Goal: Communication & Community: Answer question/provide support

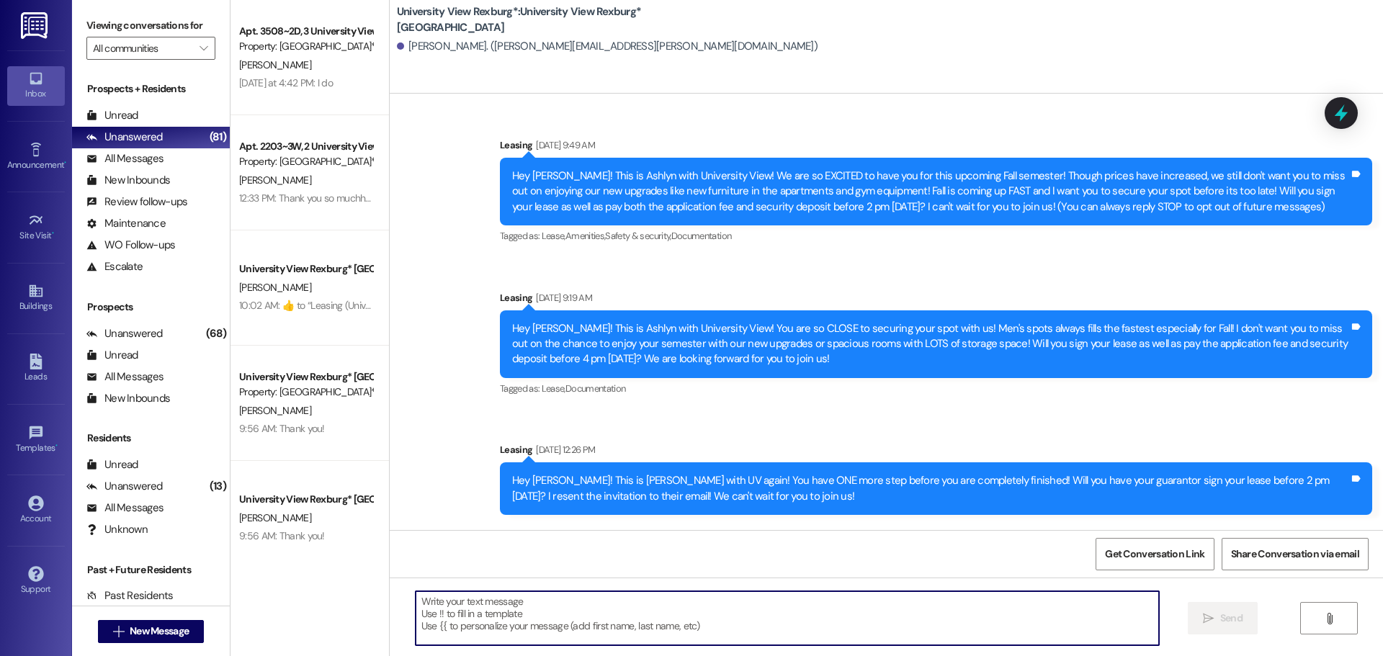
scroll to position [419, 0]
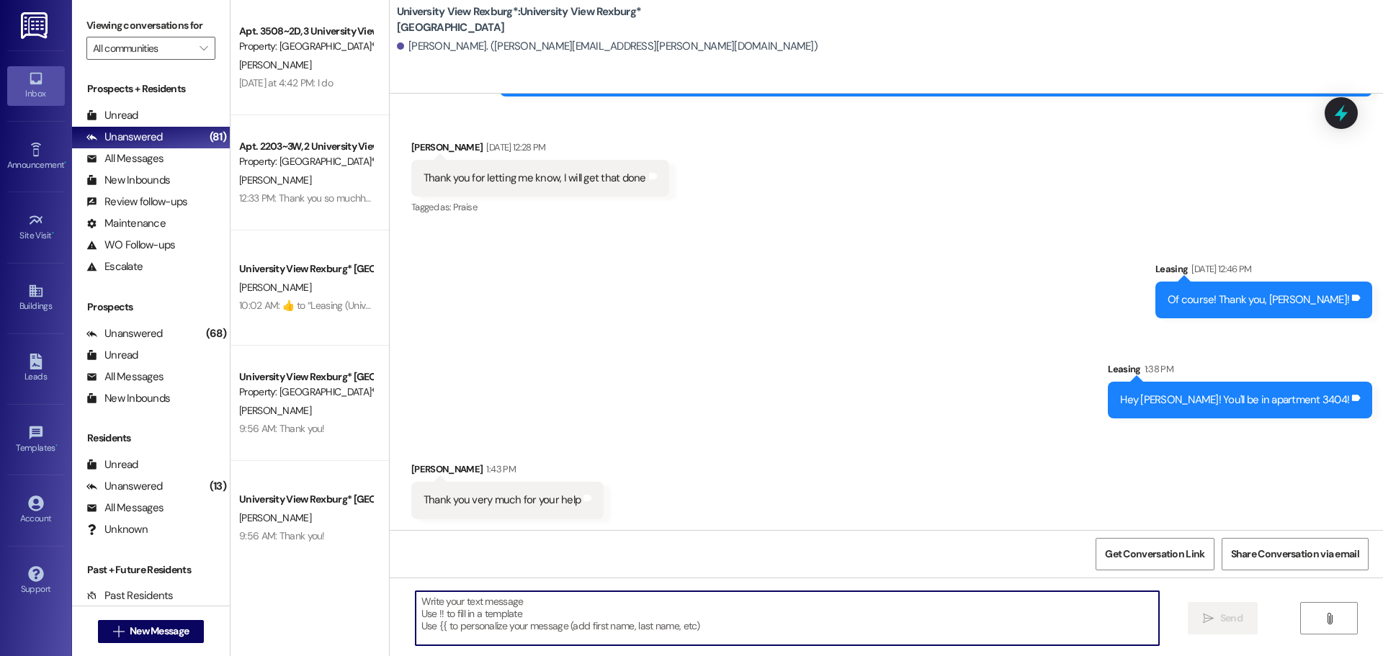
click at [167, 650] on div " New Message" at bounding box center [151, 631] width 158 height 50
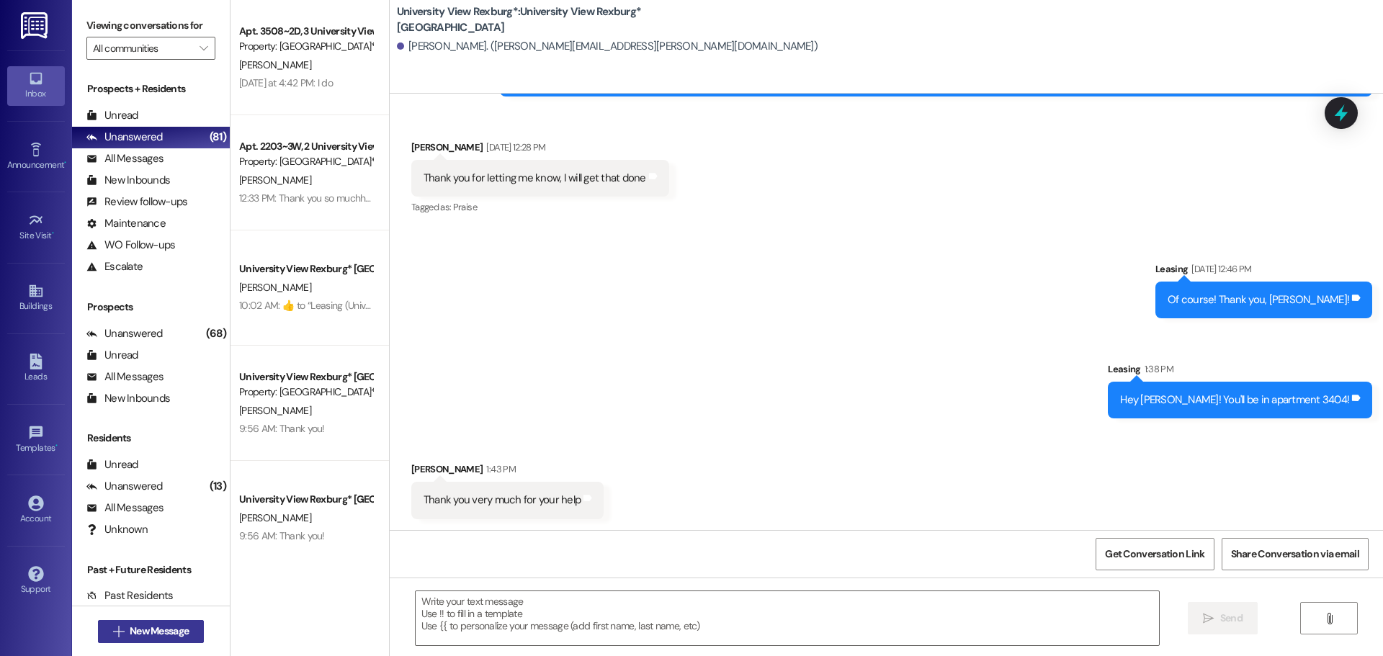
click at [167, 628] on span "New Message" at bounding box center [159, 631] width 59 height 15
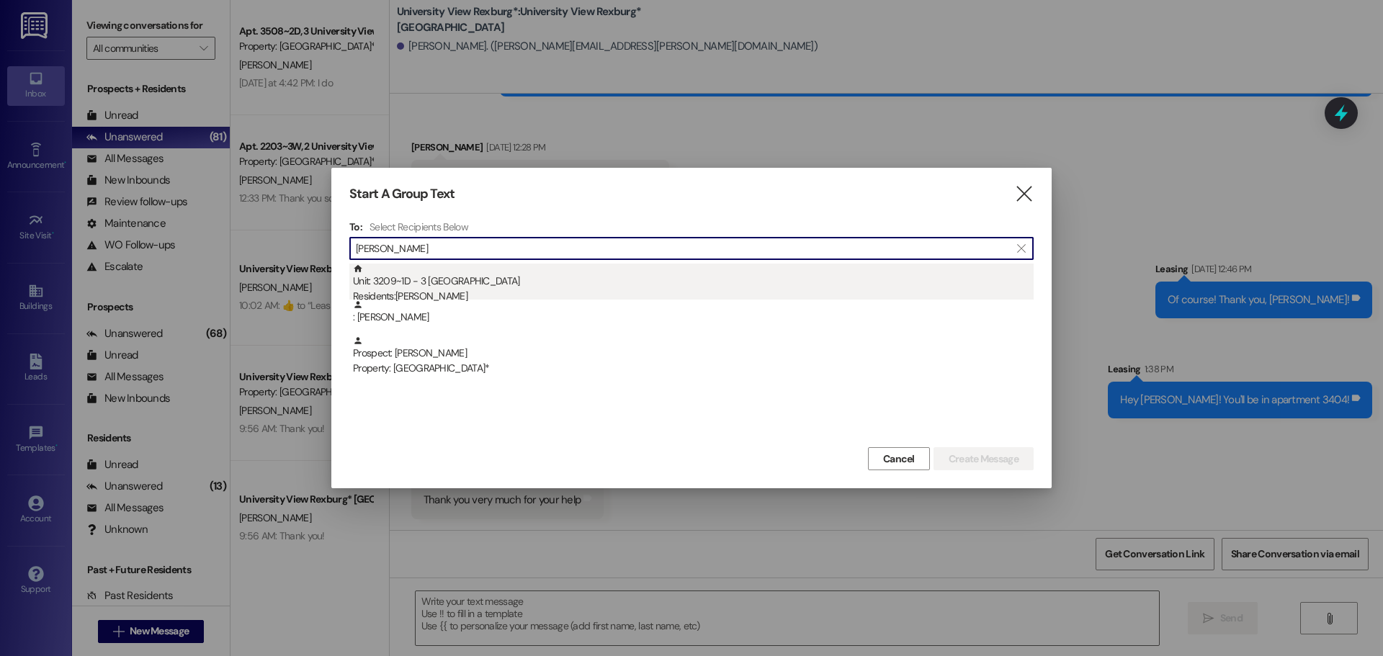
type input "[PERSON_NAME]"
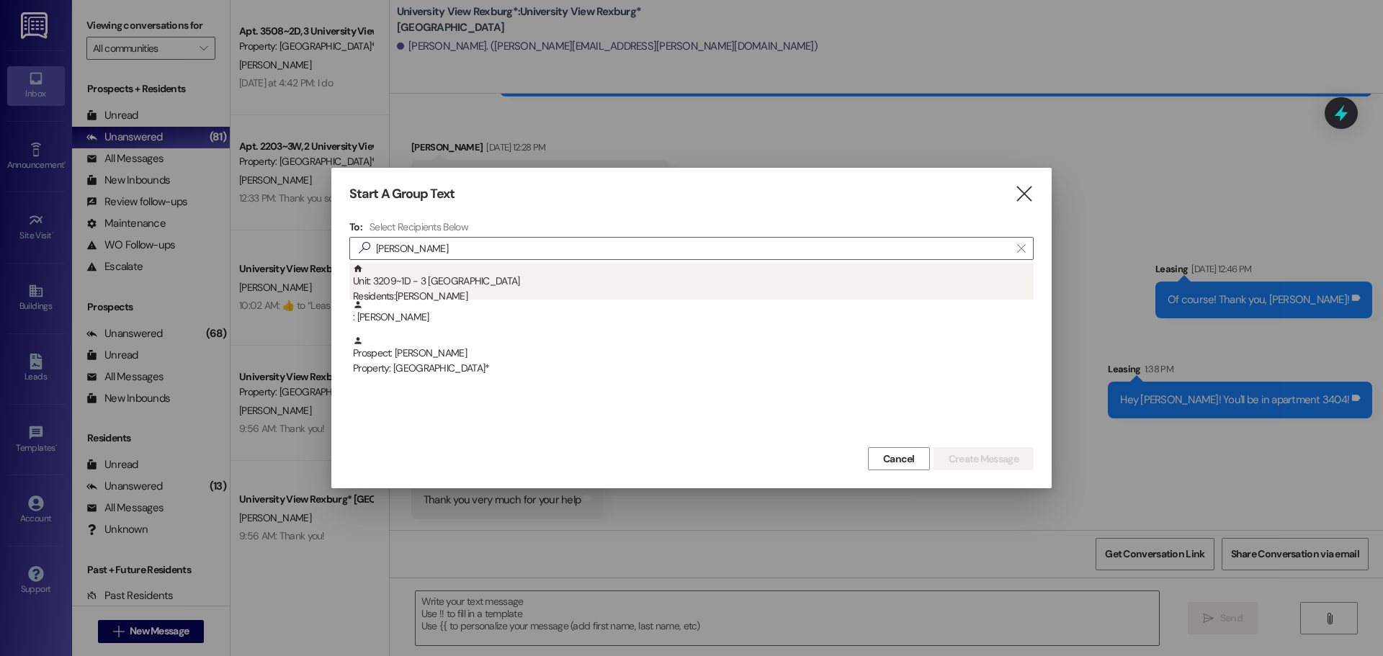
click at [630, 273] on div "Unit: 3209~1D - 3 University View Rexburg Residents: [PERSON_NAME]" at bounding box center [693, 284] width 681 height 41
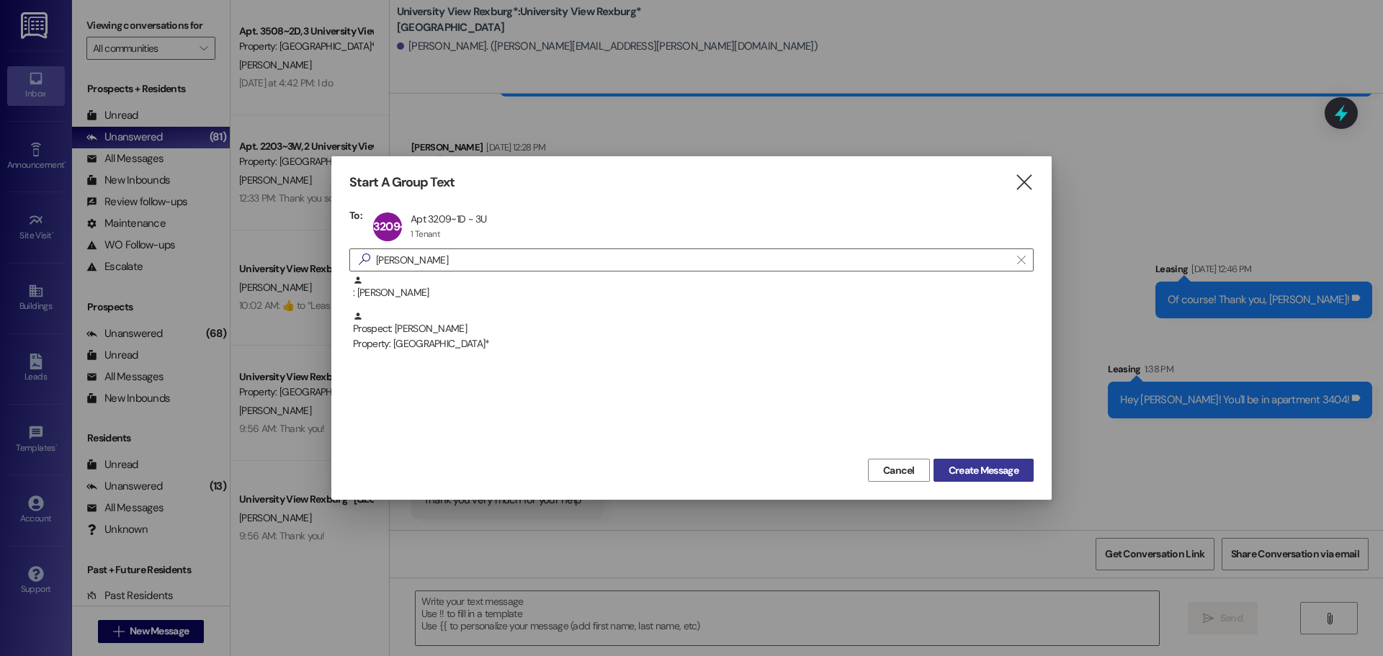
click at [1008, 460] on button "Create Message" at bounding box center [984, 470] width 100 height 23
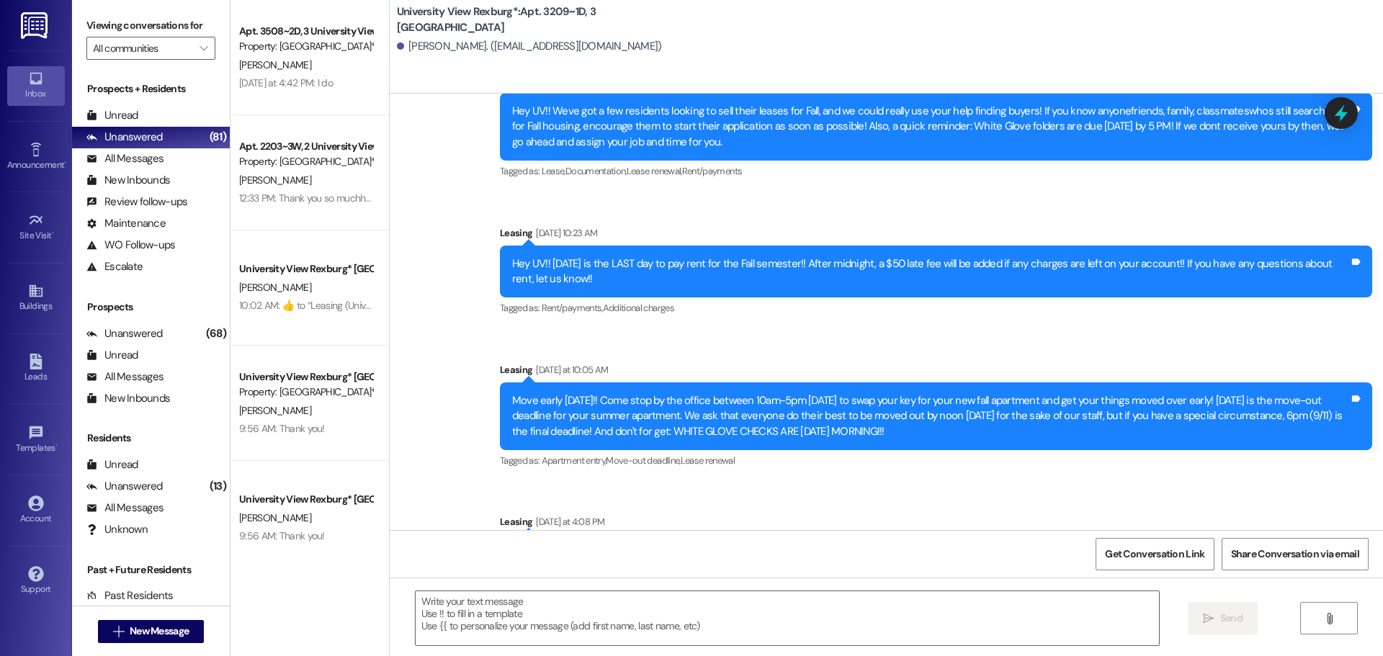
scroll to position [26791, 0]
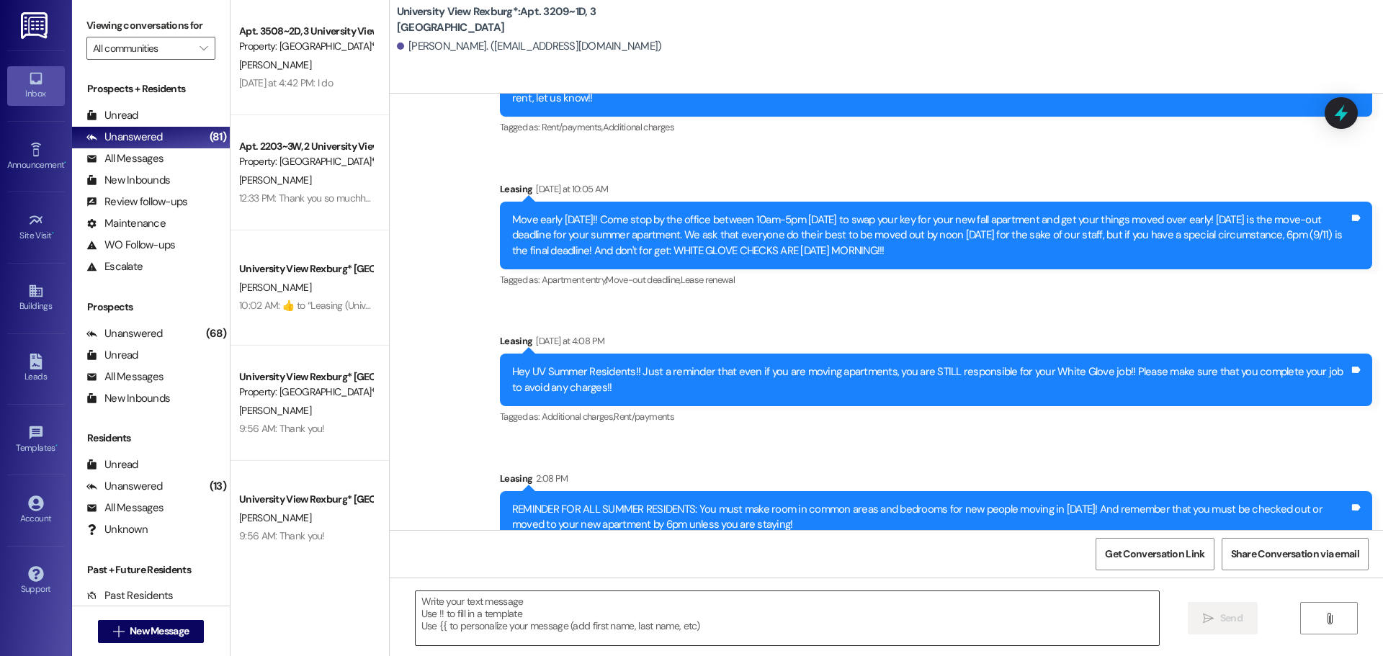
click at [659, 605] on textarea at bounding box center [787, 618] width 743 height 54
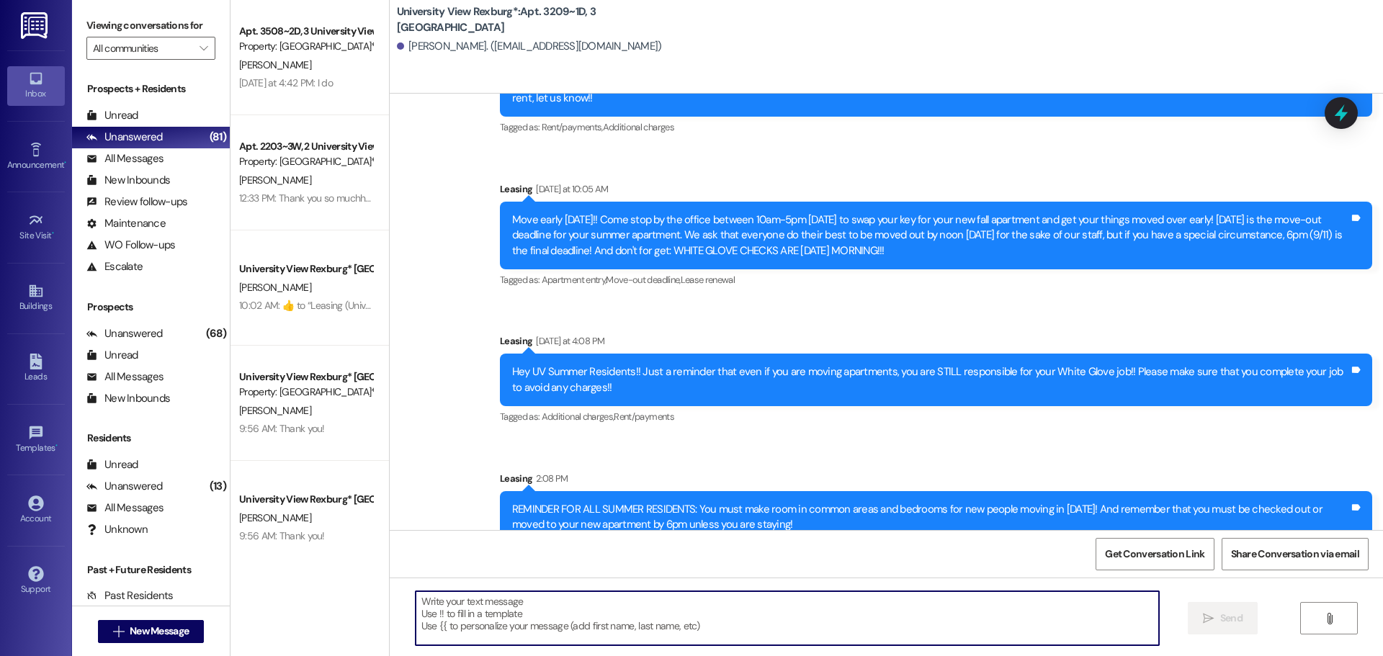
paste textarea "You have a package at the front office! Please pick it up during office hours (…"
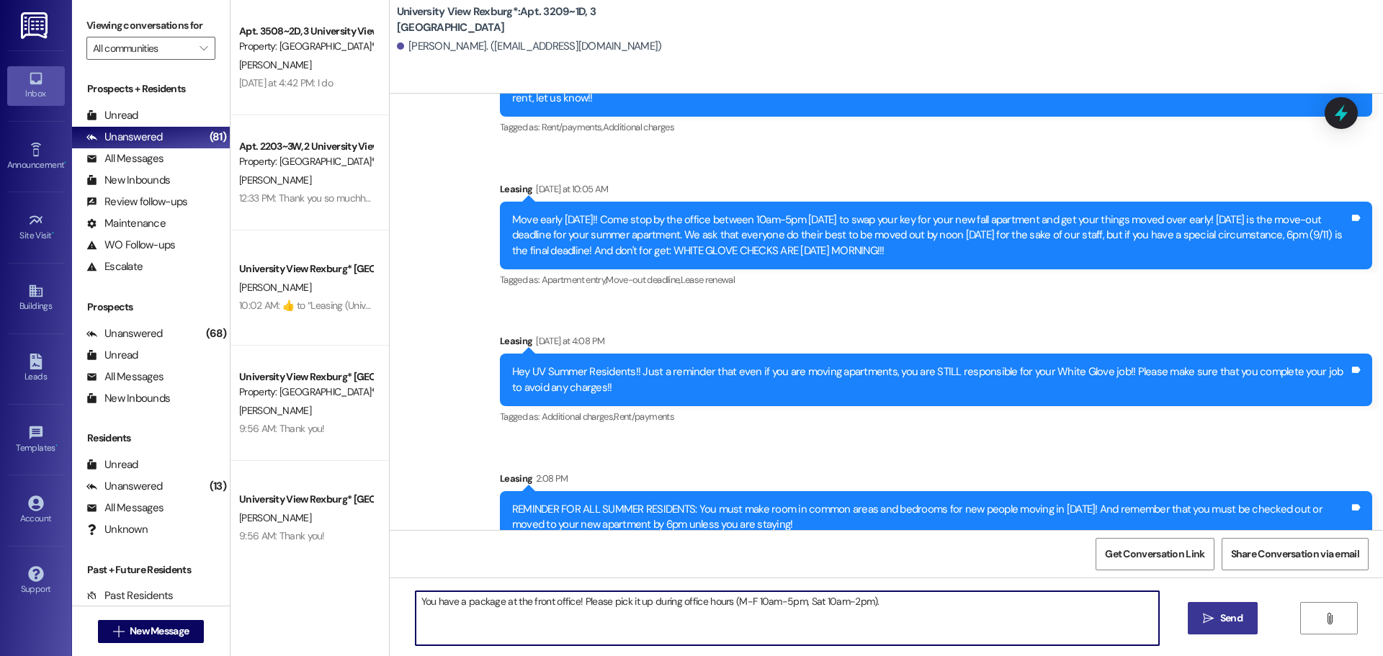
type textarea "You have a package at the front office! Please pick it up during office hours (…"
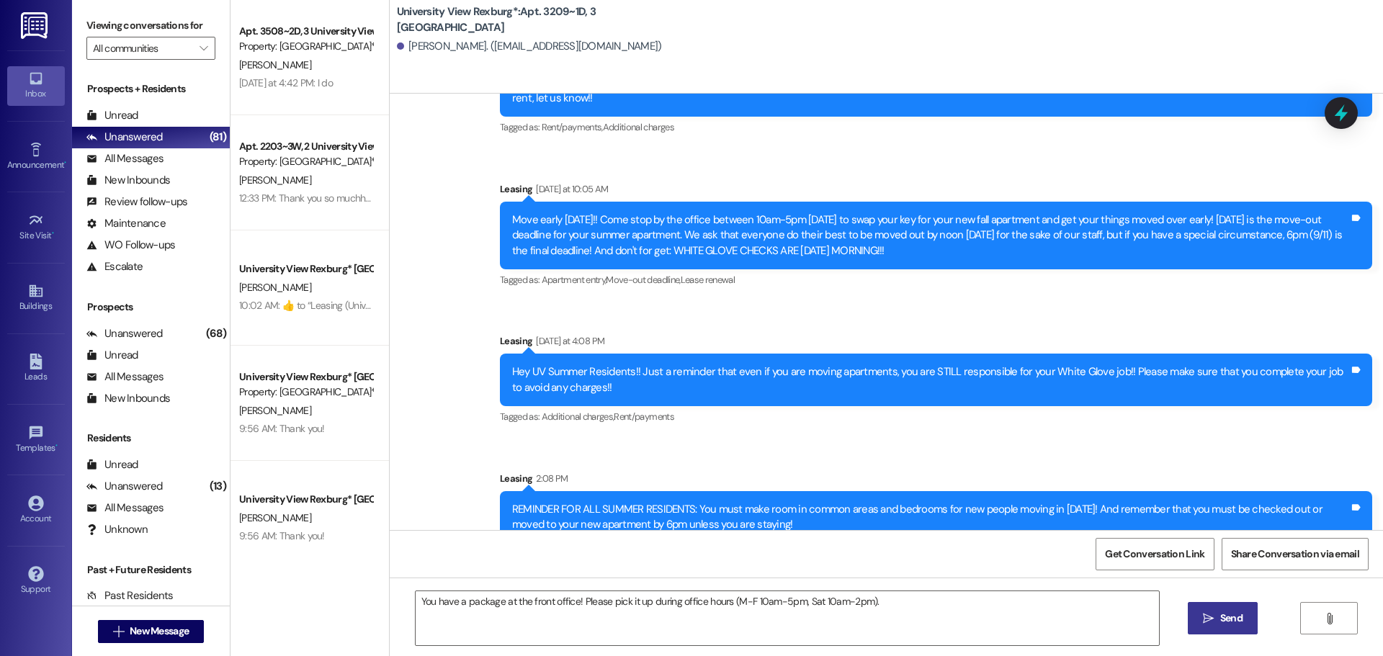
click at [1224, 629] on button " Send" at bounding box center [1223, 618] width 70 height 32
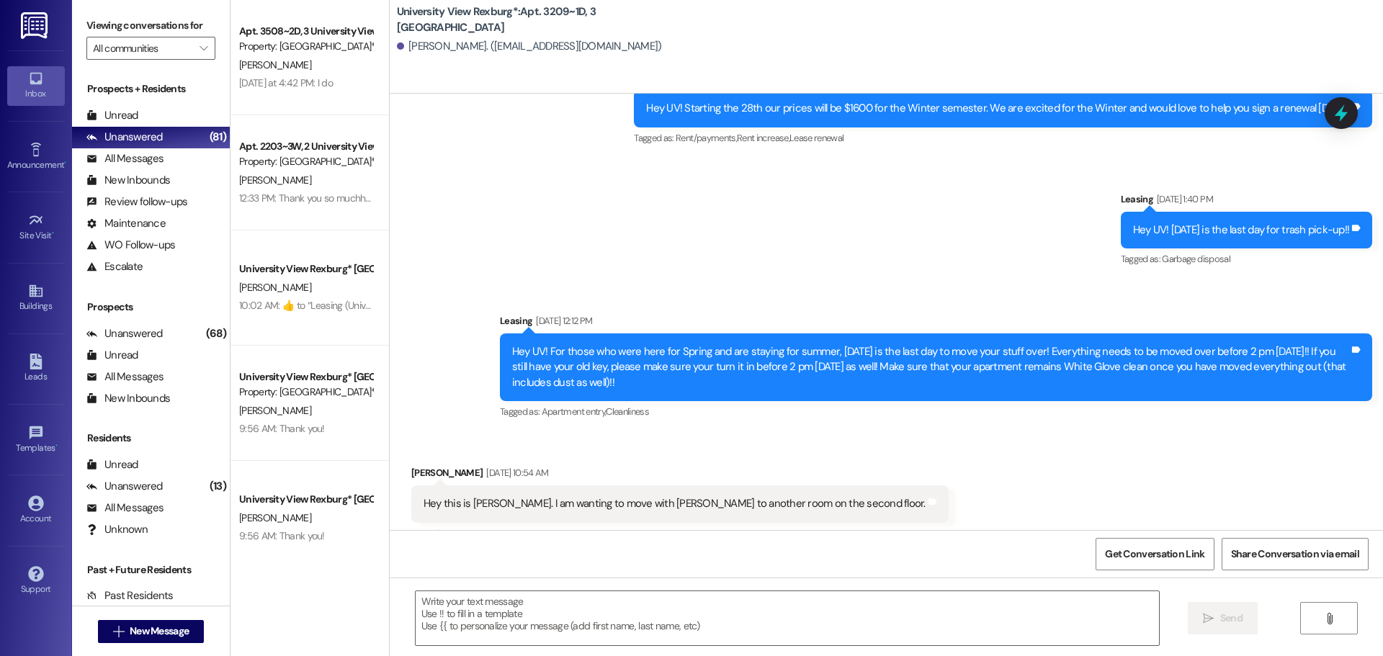
scroll to position [24284, 0]
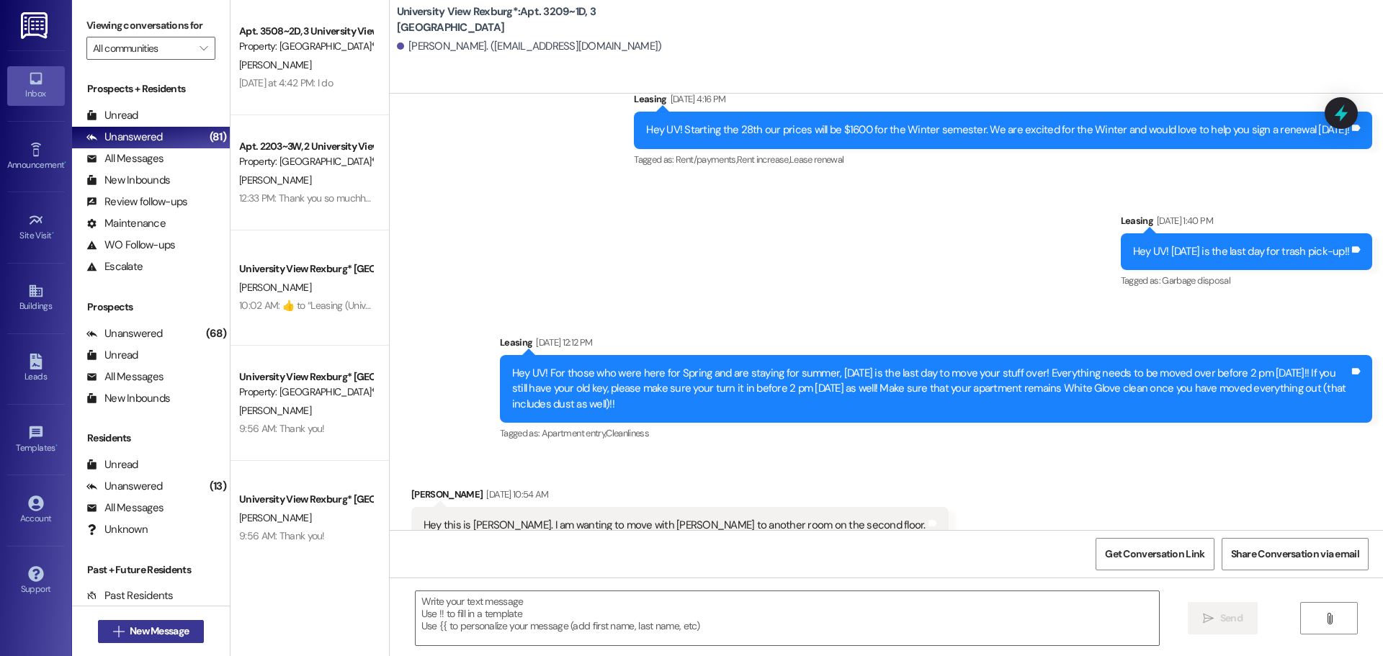
click at [184, 627] on span "New Message" at bounding box center [159, 631] width 59 height 15
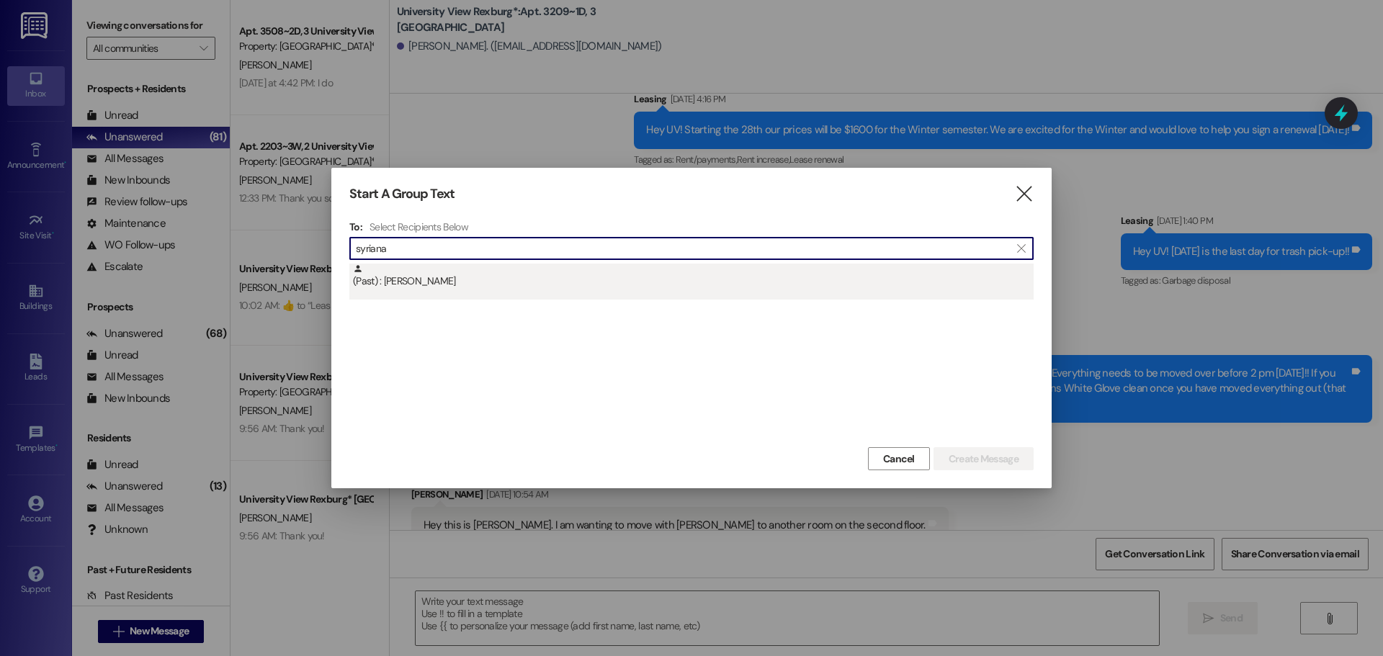
type input "syriana"
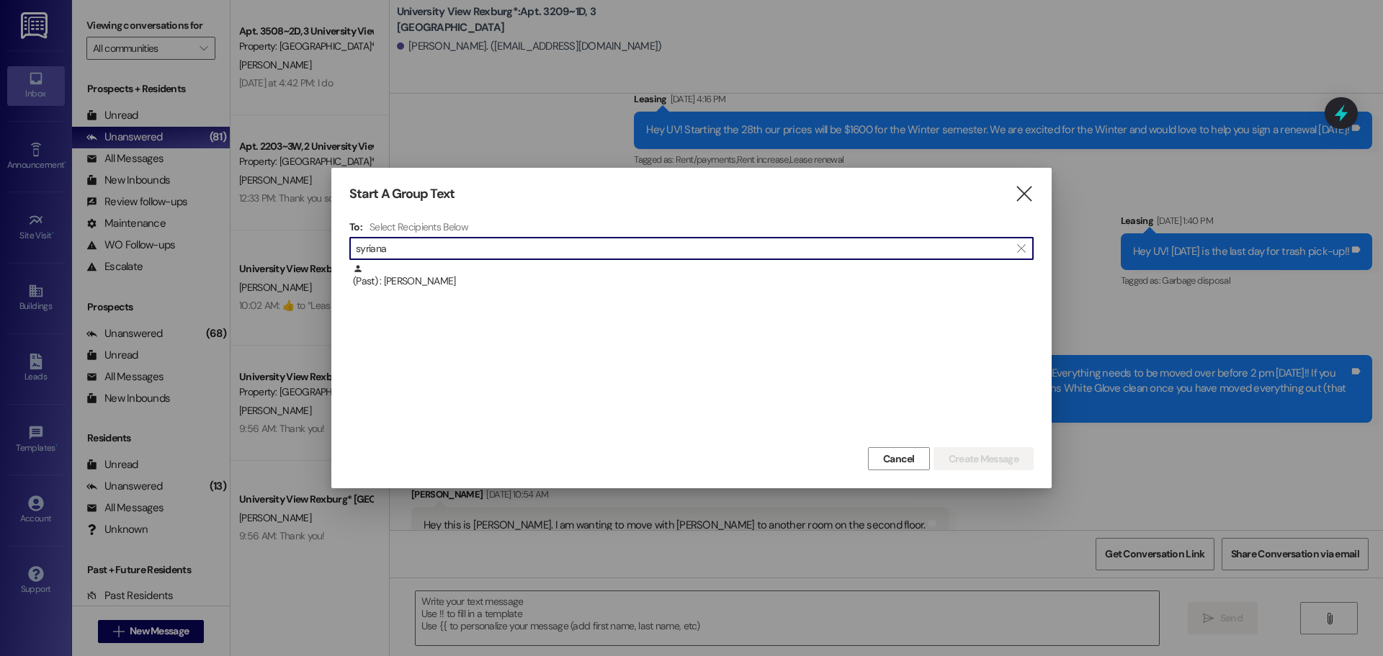
click at [465, 282] on div "(Past) : [PERSON_NAME]" at bounding box center [693, 276] width 681 height 25
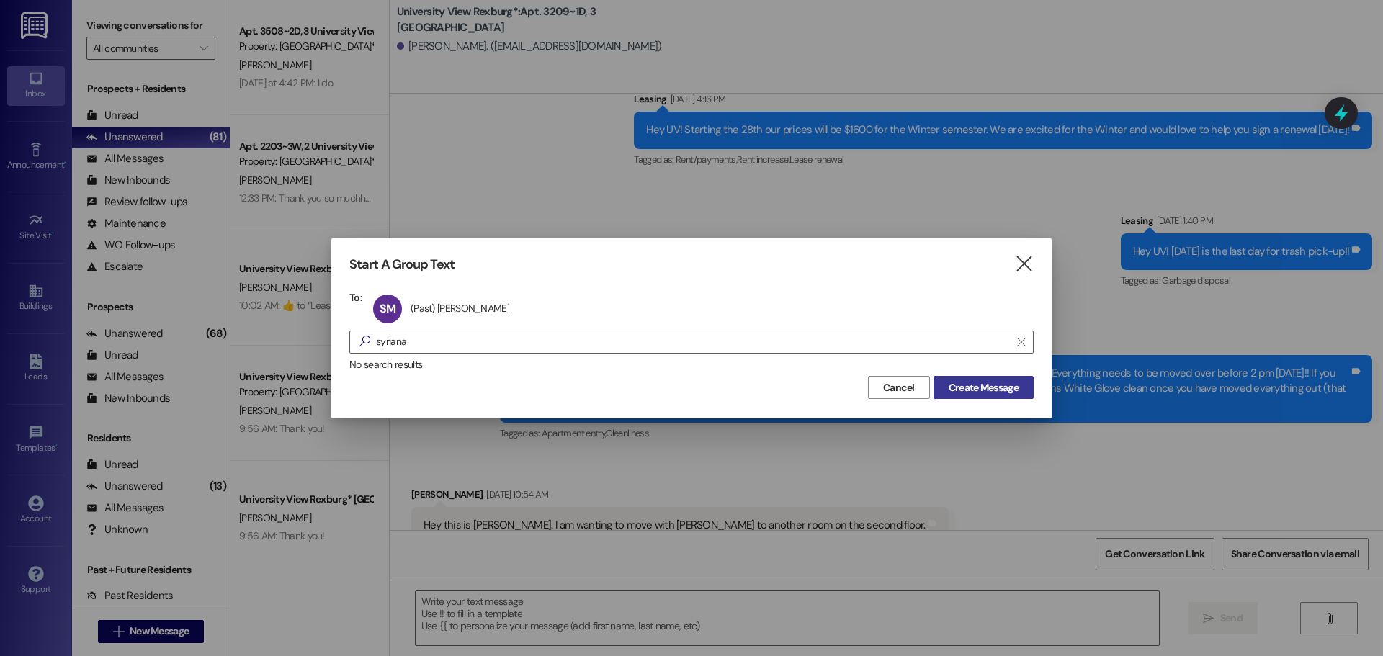
click at [978, 388] on span "Create Message" at bounding box center [984, 387] width 70 height 15
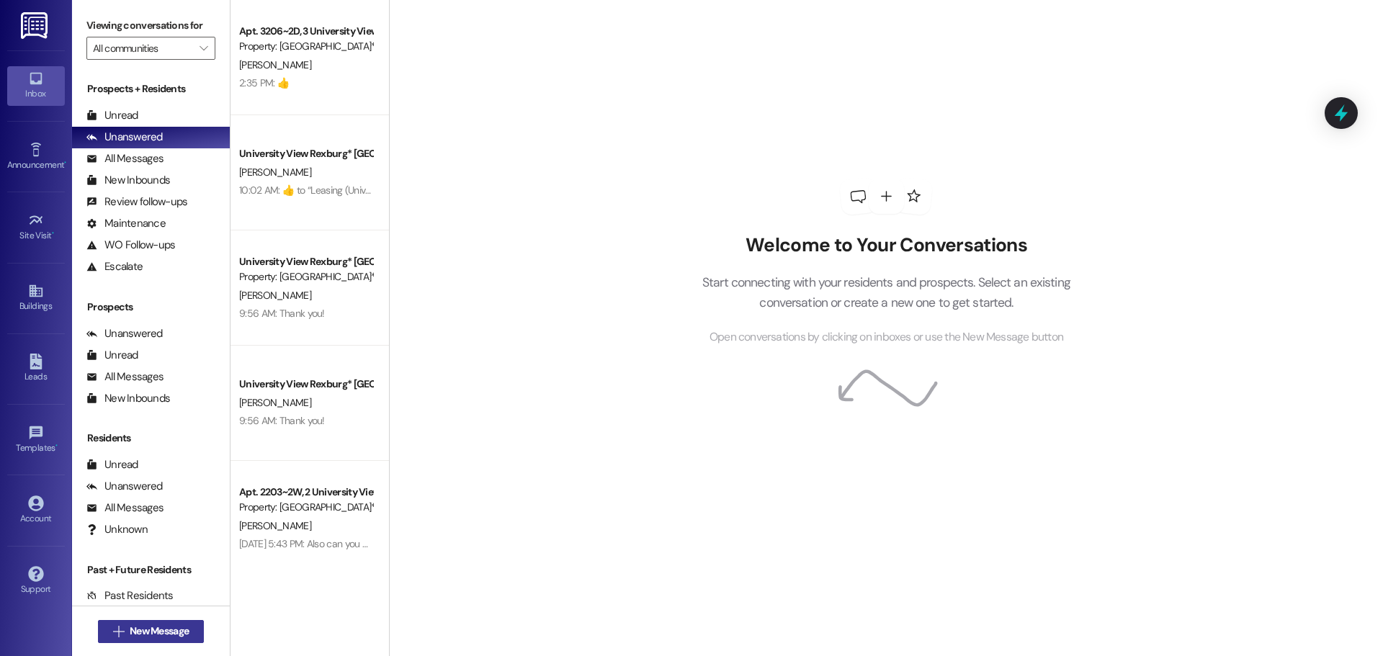
click at [187, 640] on button " New Message" at bounding box center [151, 631] width 107 height 23
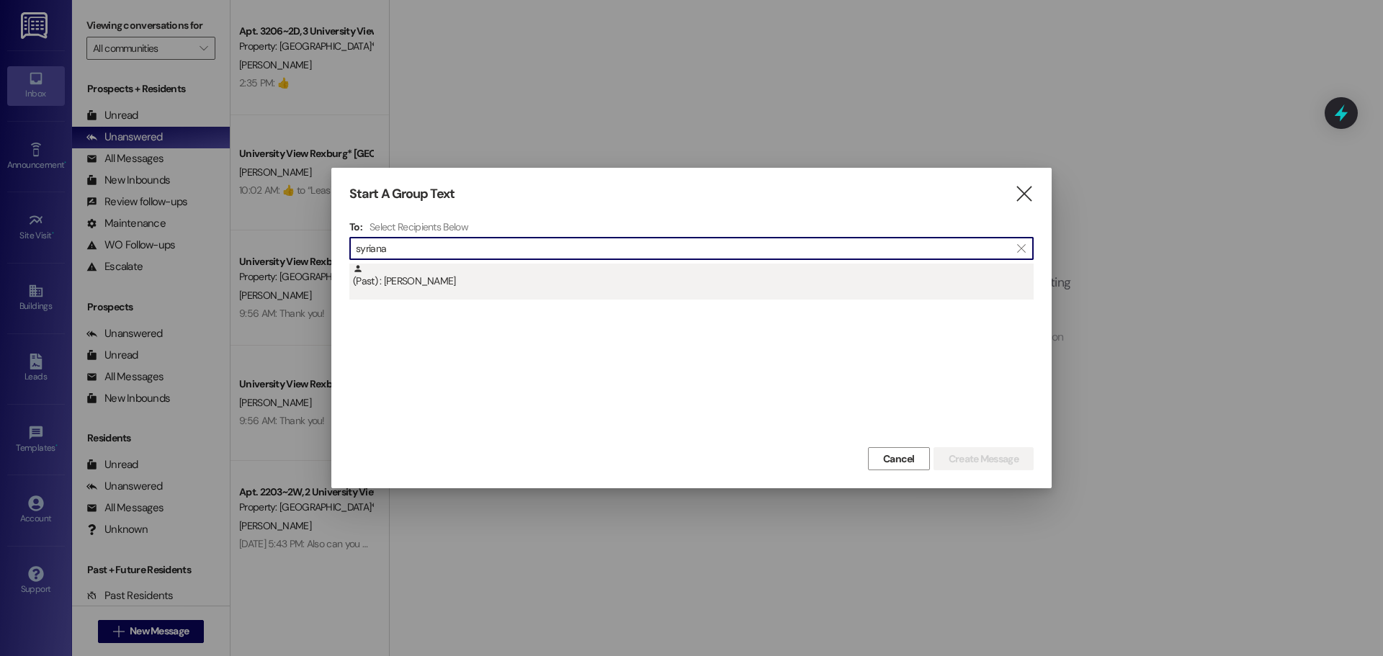
type input "syriana"
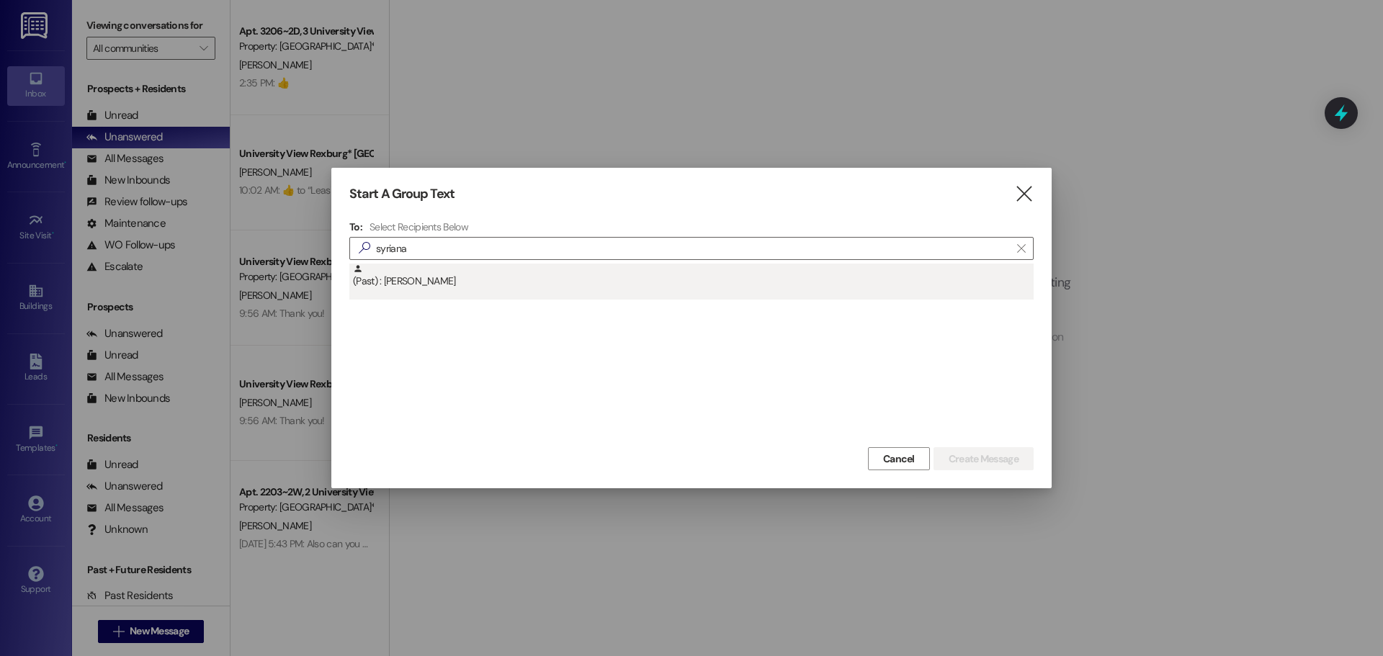
click at [475, 281] on div "(Past) : [PERSON_NAME]" at bounding box center [693, 276] width 681 height 25
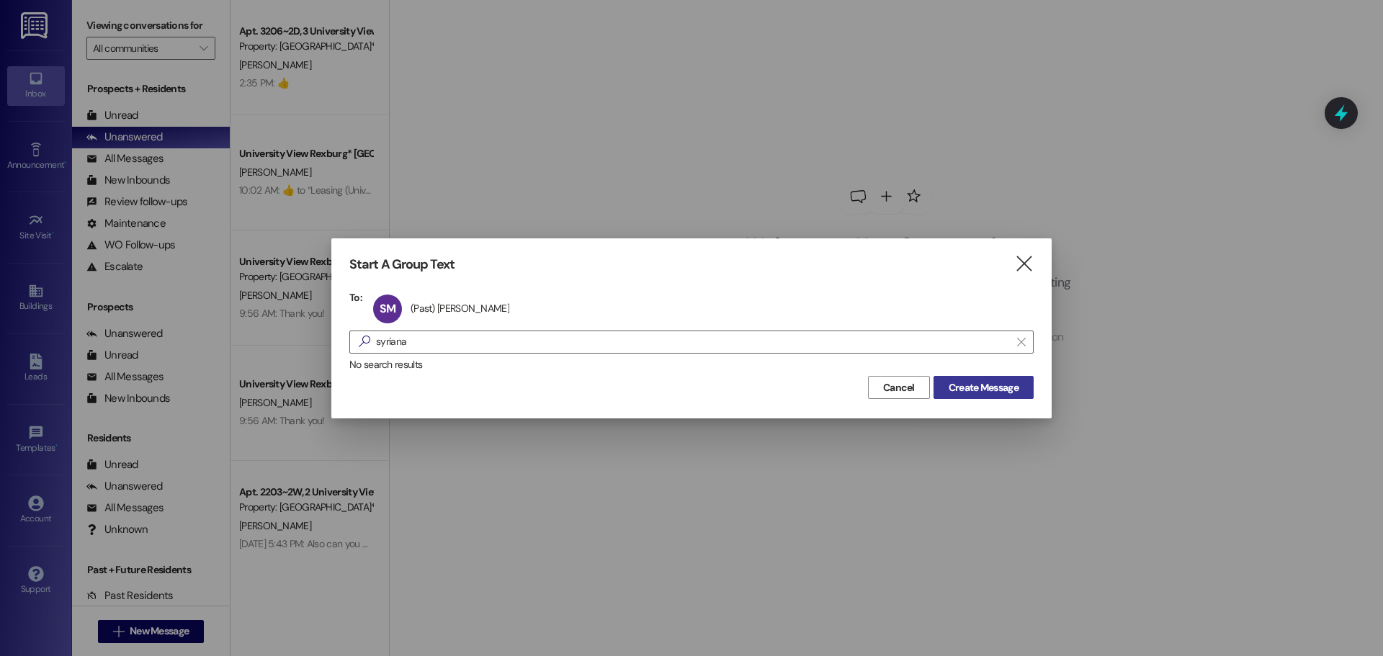
click at [1006, 378] on button "Create Message" at bounding box center [984, 387] width 100 height 23
click at [960, 384] on span "Create Message" at bounding box center [984, 387] width 70 height 15
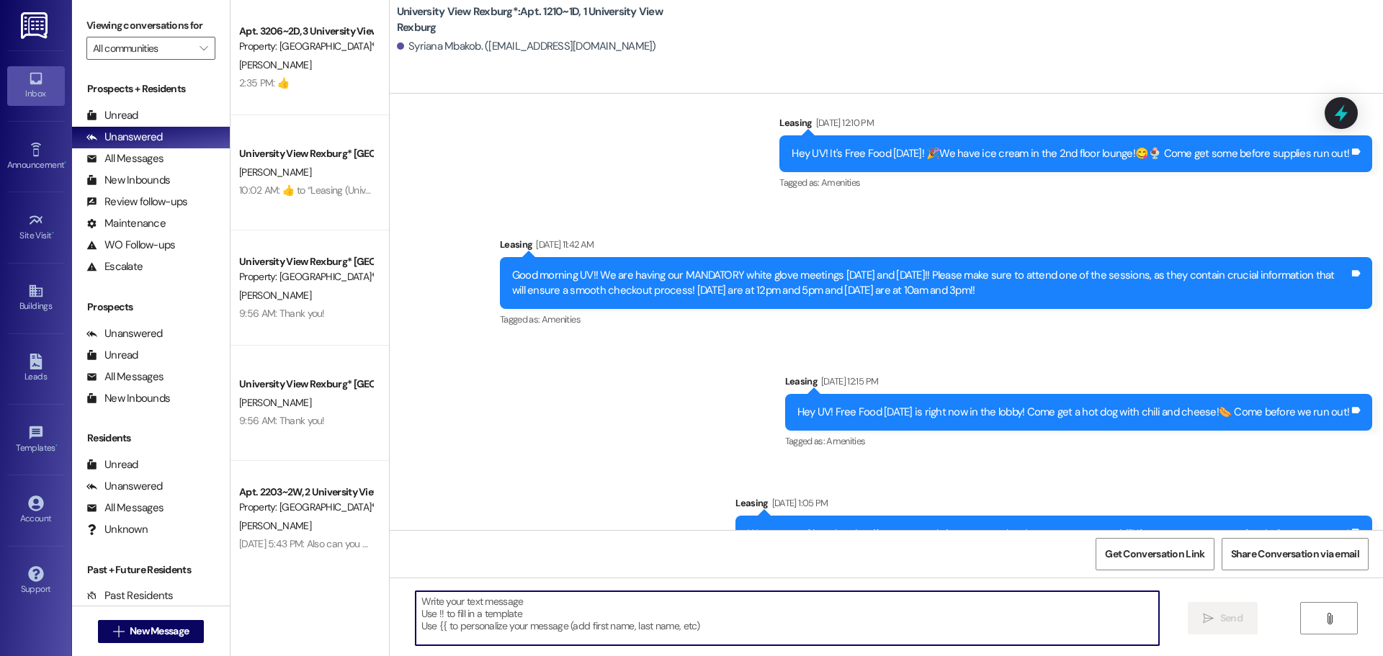
click at [676, 609] on textarea at bounding box center [787, 618] width 743 height 54
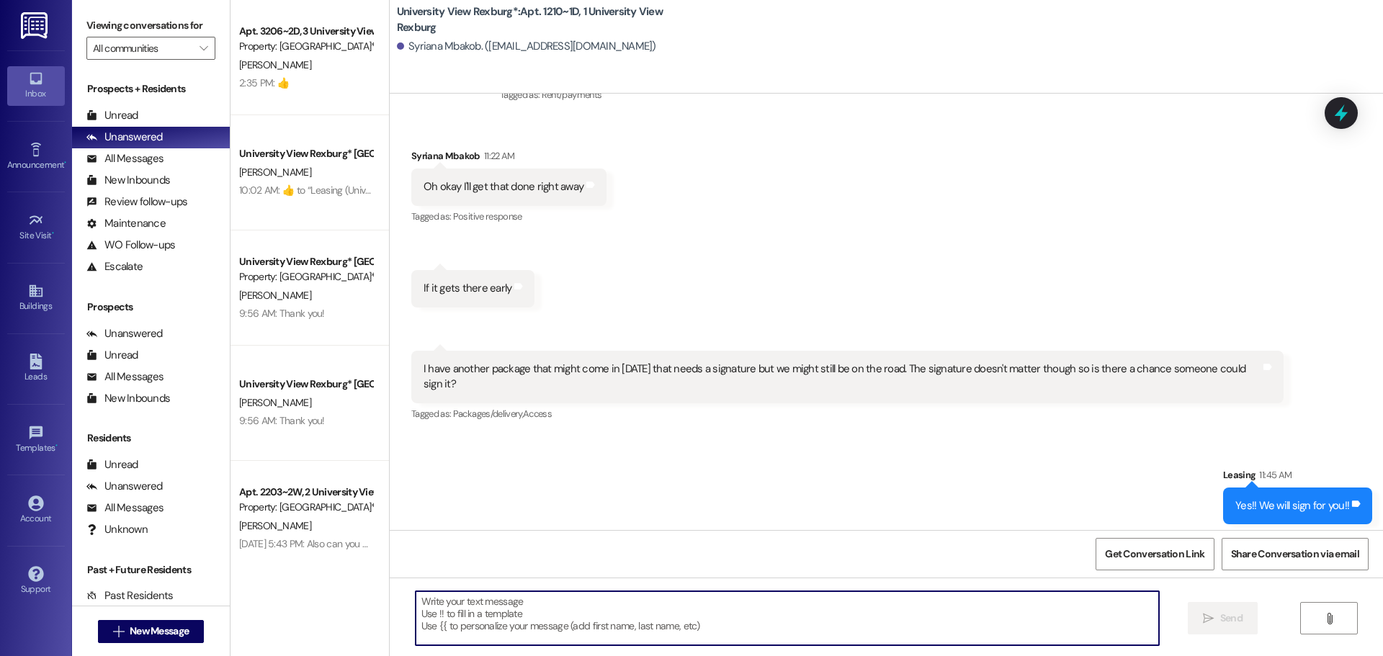
scroll to position [32126, 0]
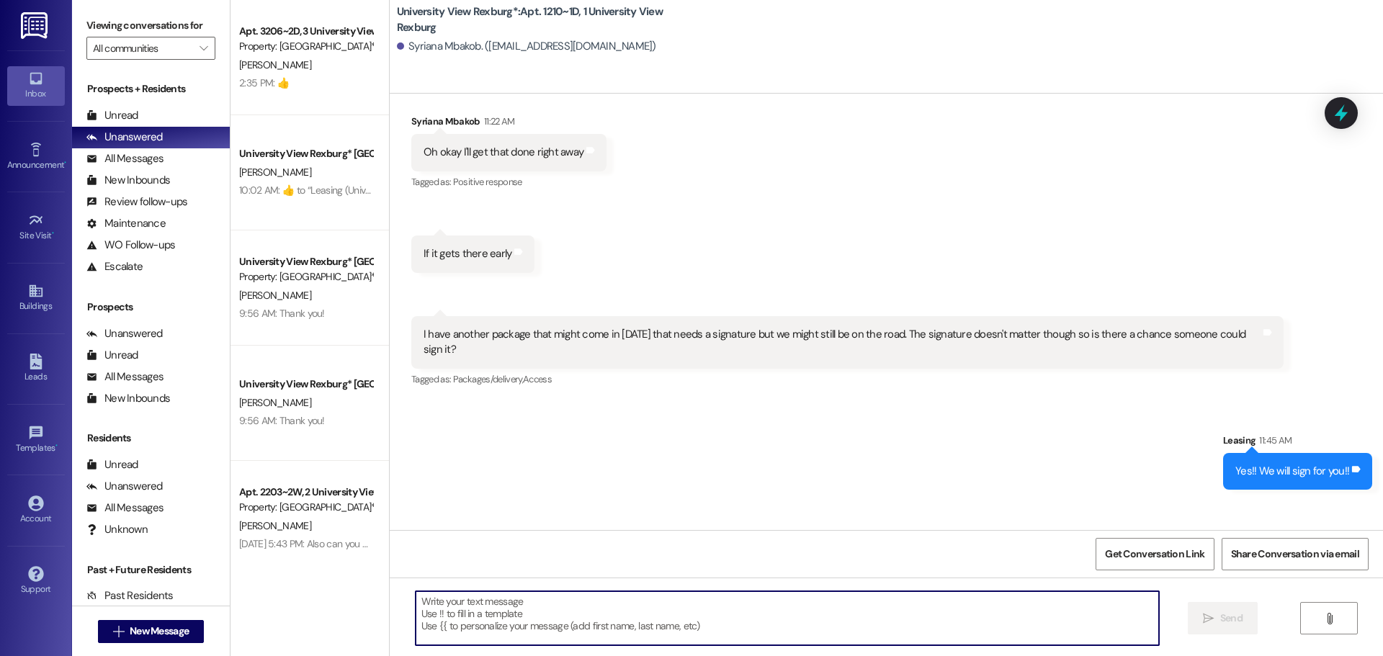
paste textarea "You have a package at the front office! Please pick it up during office hours (…"
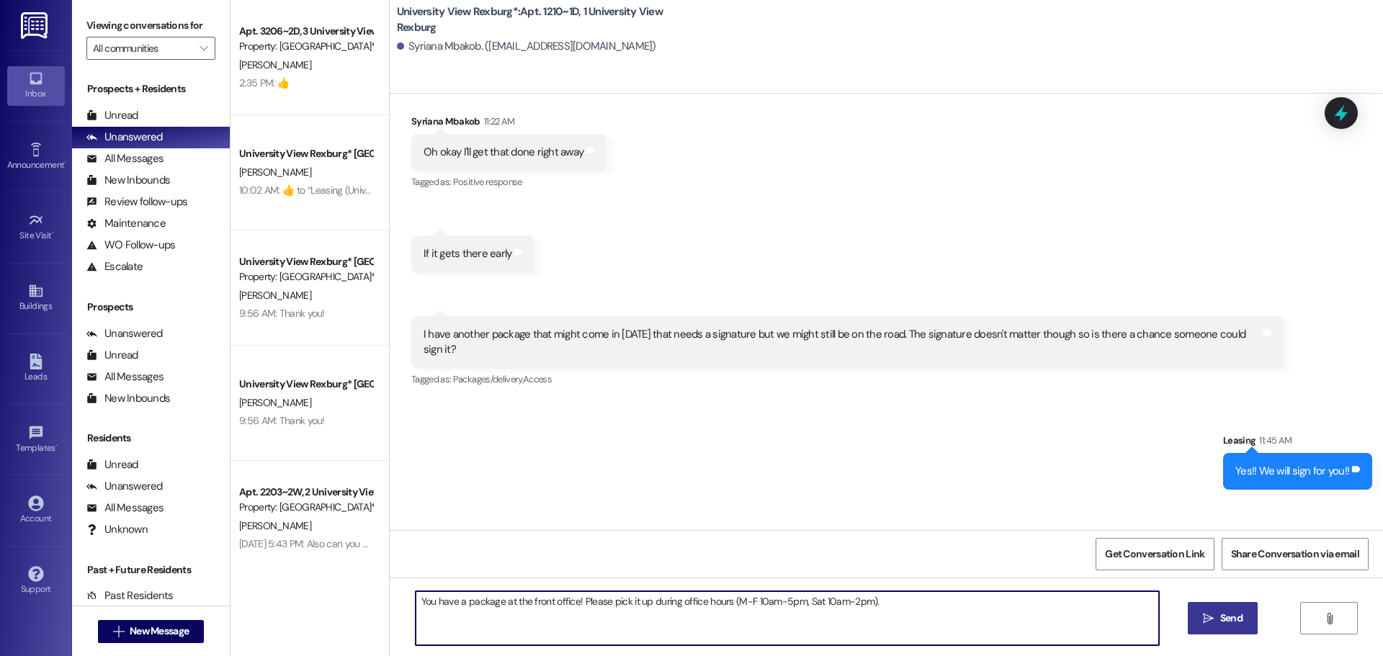
type textarea "You have a package at the front office! Please pick it up during office hours (…"
click at [1227, 627] on button " Send" at bounding box center [1223, 618] width 70 height 32
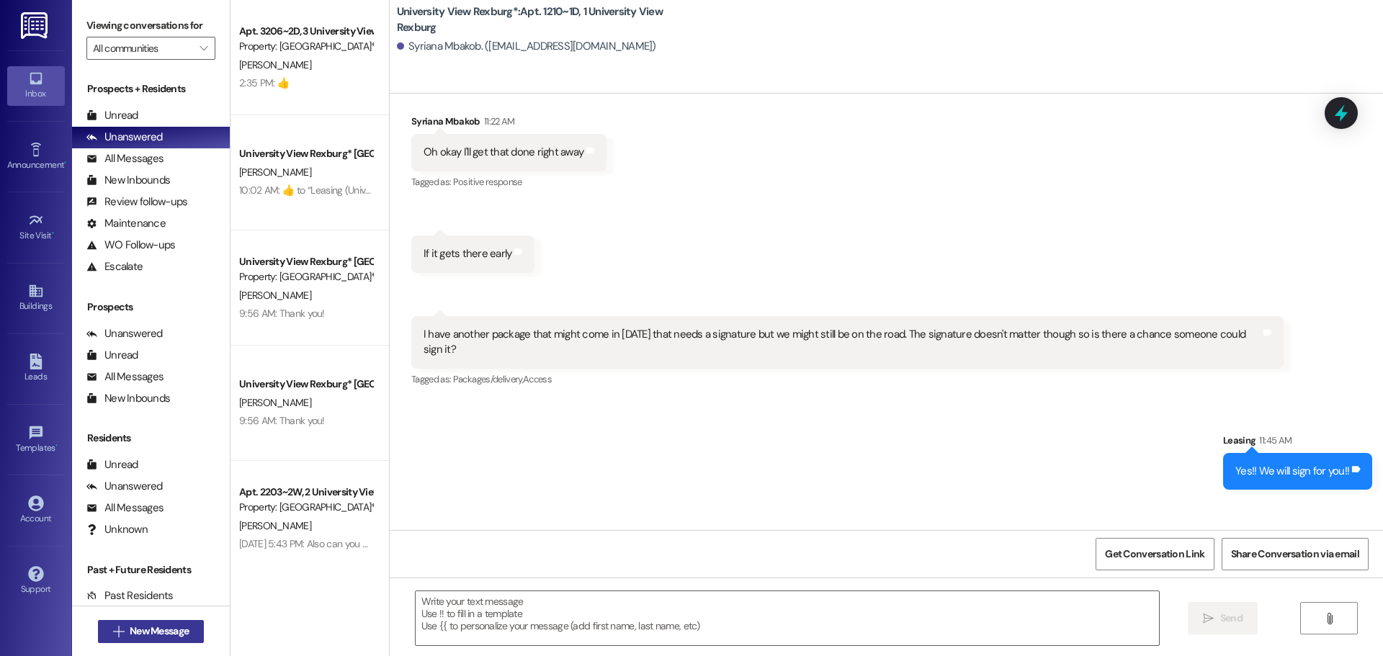
click at [135, 630] on span "New Message" at bounding box center [159, 631] width 59 height 15
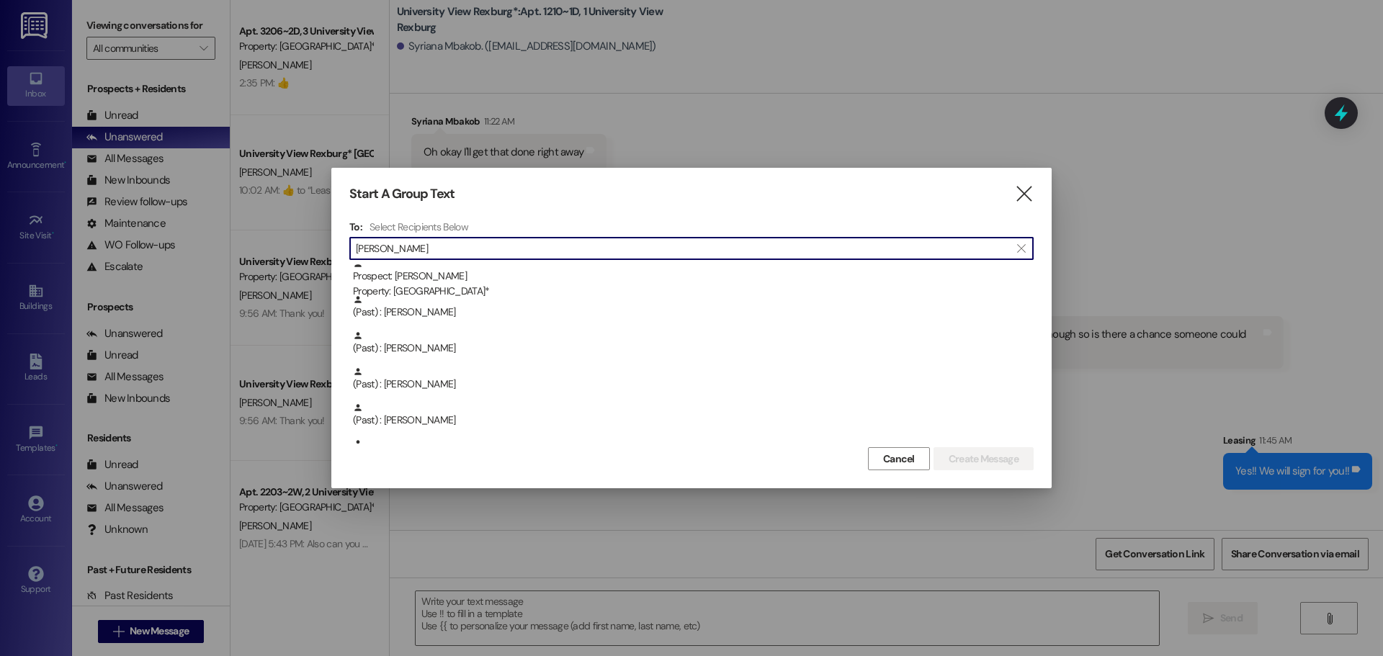
scroll to position [108, 0]
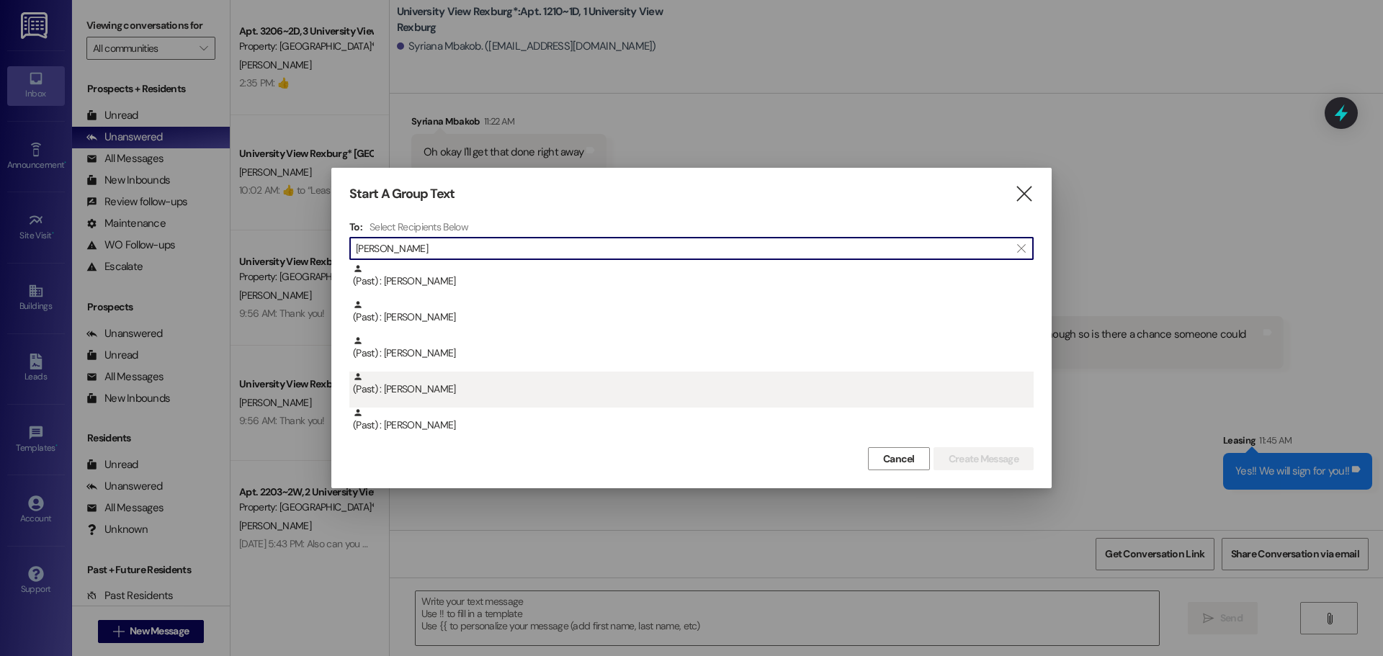
type input "[PERSON_NAME]"
click at [468, 380] on div "(Past) : [PERSON_NAME]" at bounding box center [693, 384] width 681 height 25
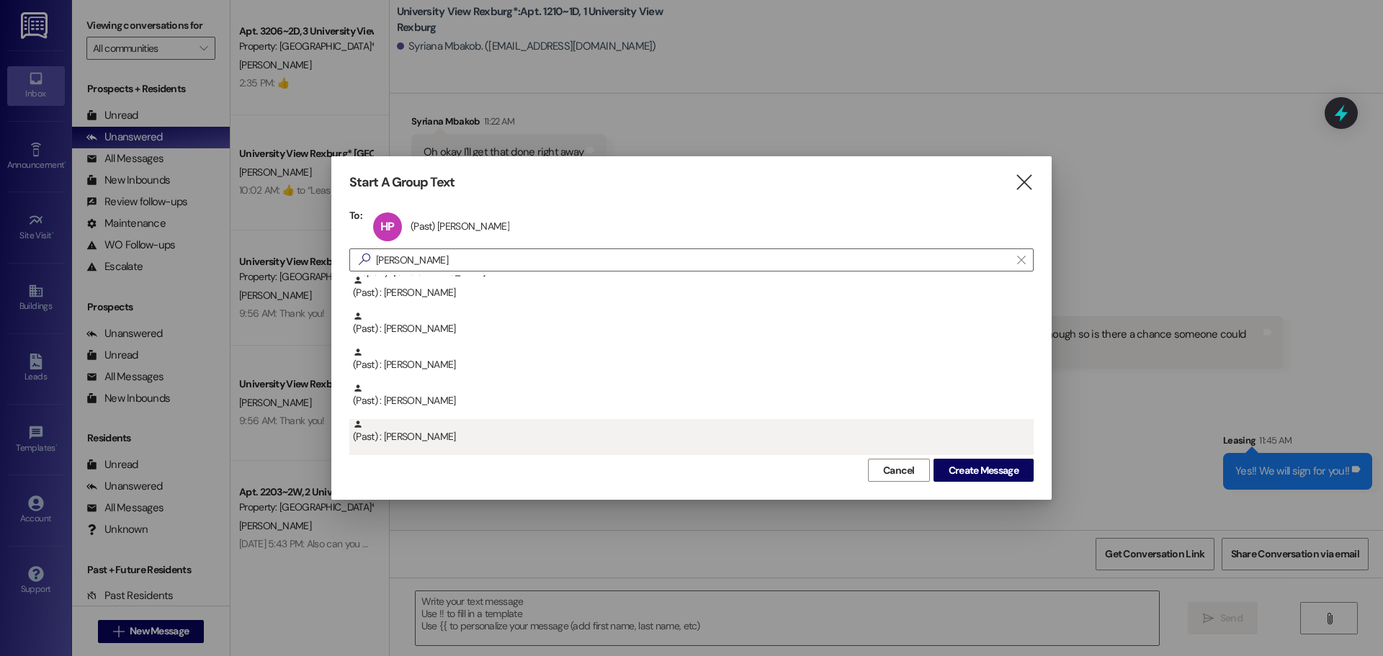
scroll to position [72, 0]
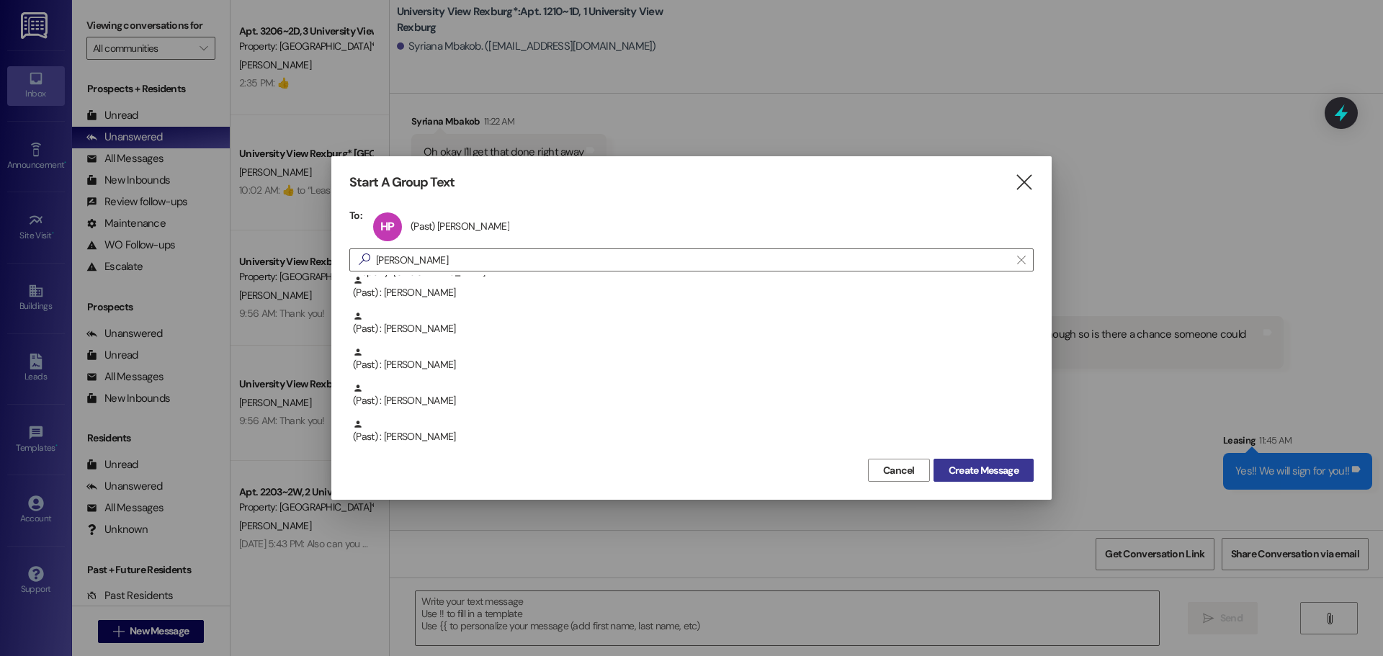
click at [983, 466] on span "Create Message" at bounding box center [984, 470] width 70 height 15
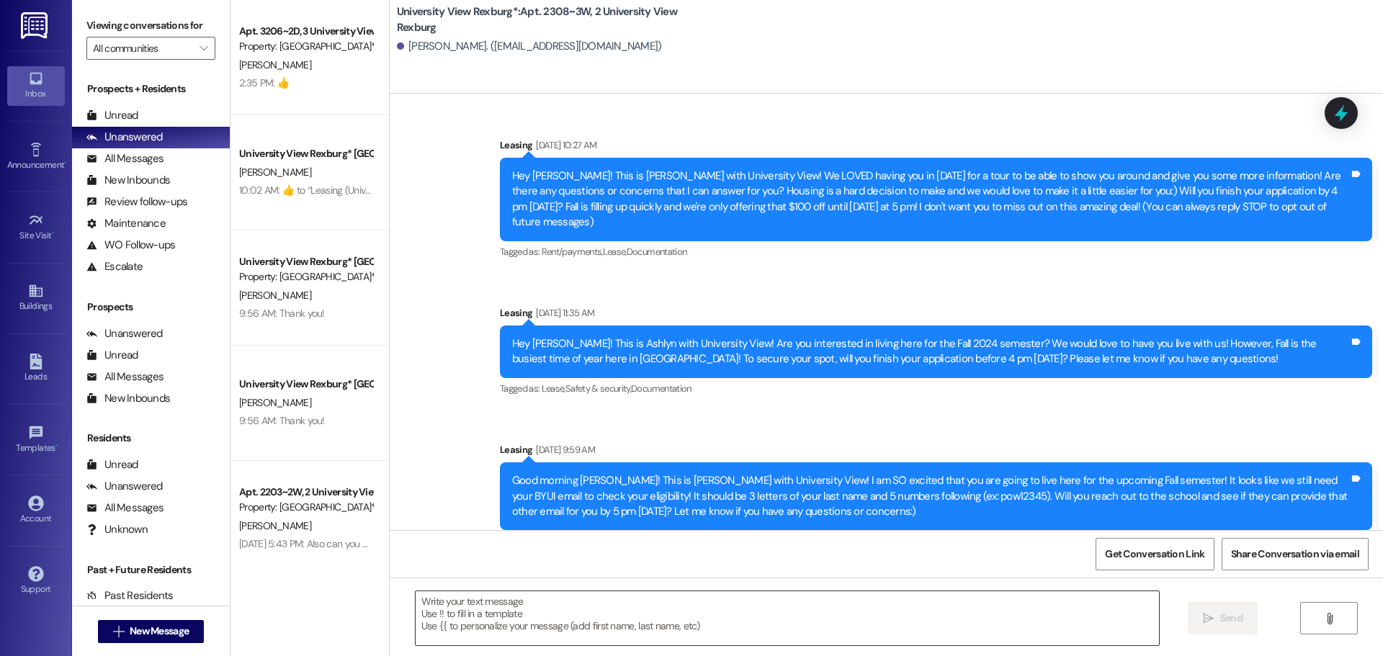
click at [618, 592] on textarea at bounding box center [787, 618] width 743 height 54
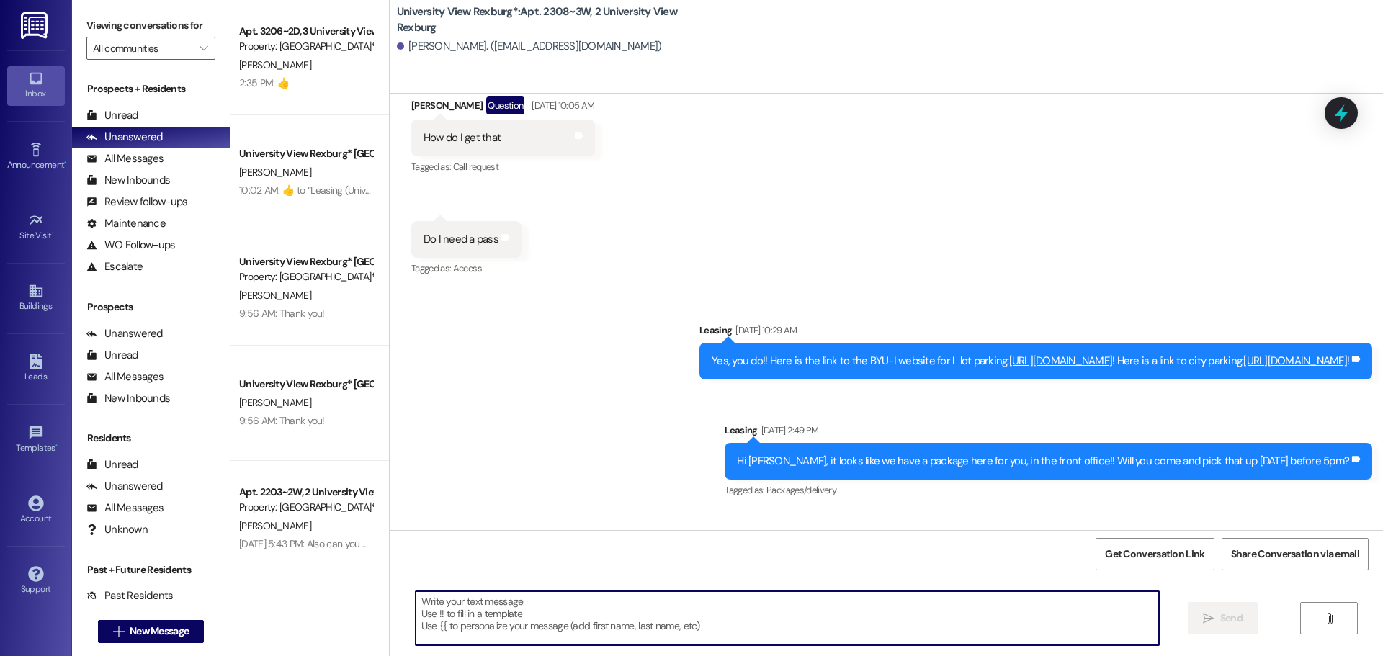
scroll to position [43213, 0]
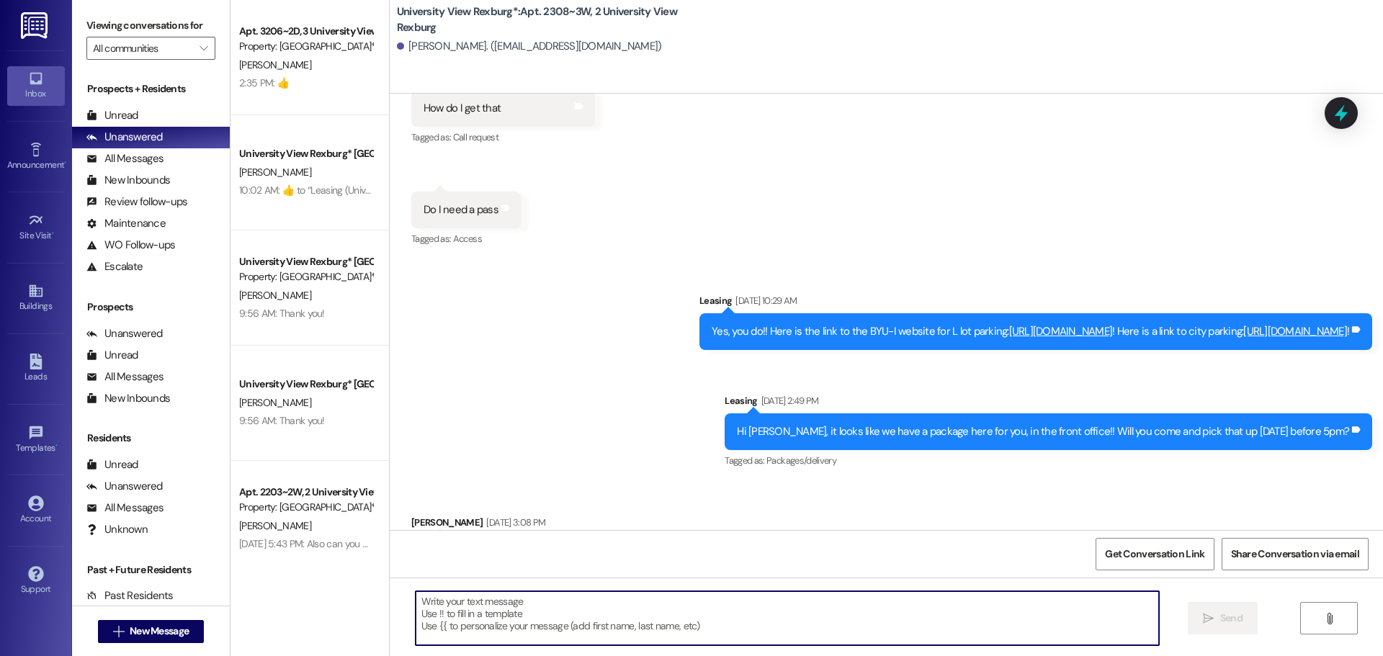
paste textarea "You have a package at the front office! Please pick it up during office hours (…"
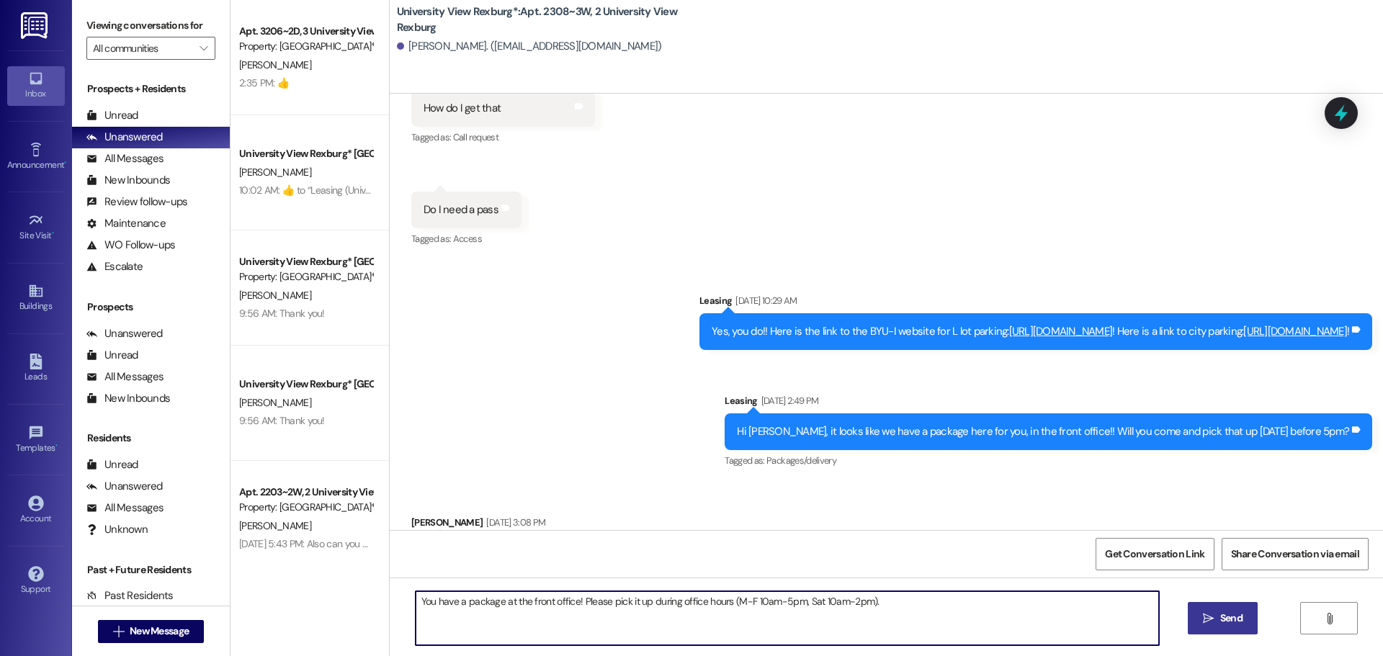
type textarea "You have a package at the front office! Please pick it up during office hours (…"
click at [1215, 617] on span " Send" at bounding box center [1222, 618] width 45 height 15
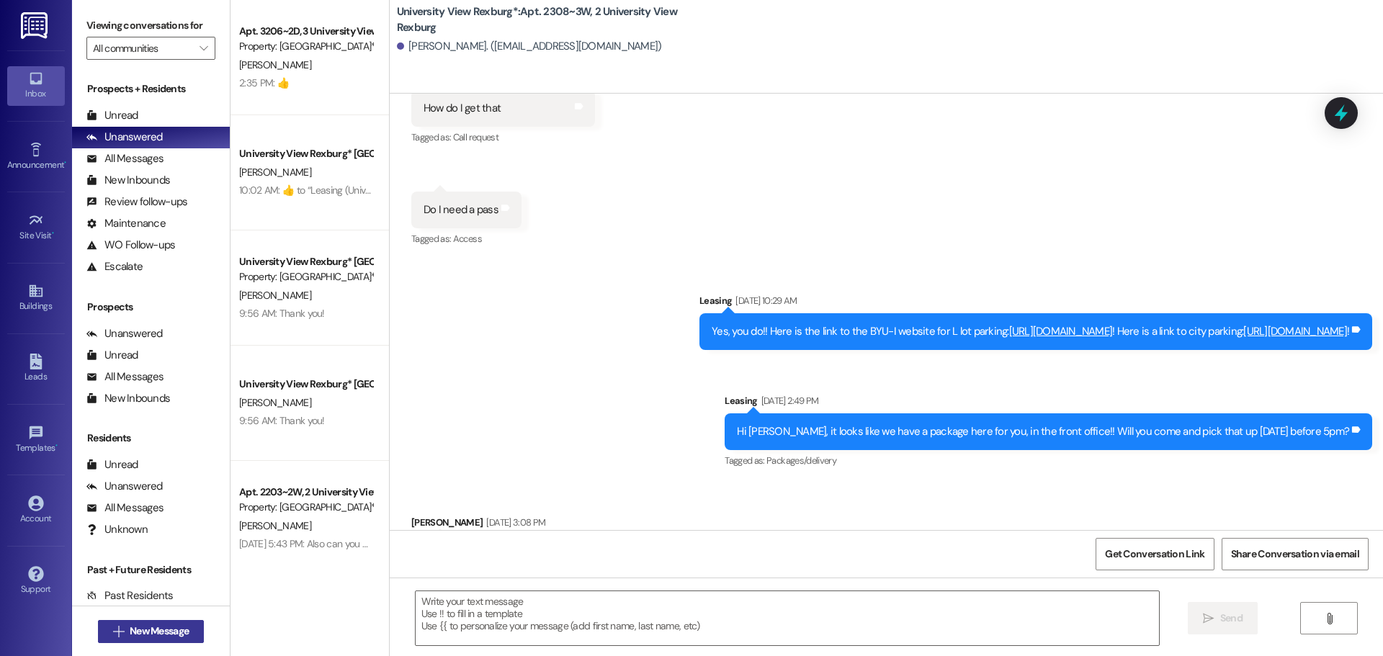
click at [158, 632] on span "New Message" at bounding box center [159, 631] width 59 height 15
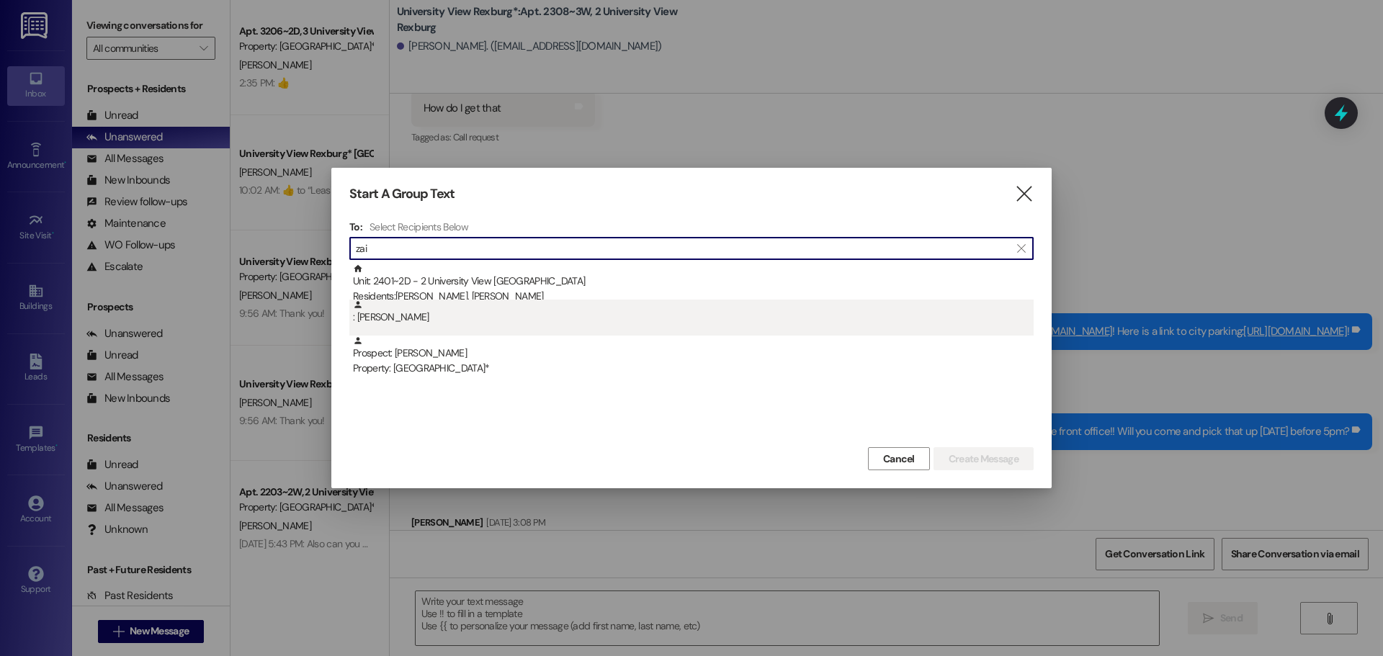
type input "zai"
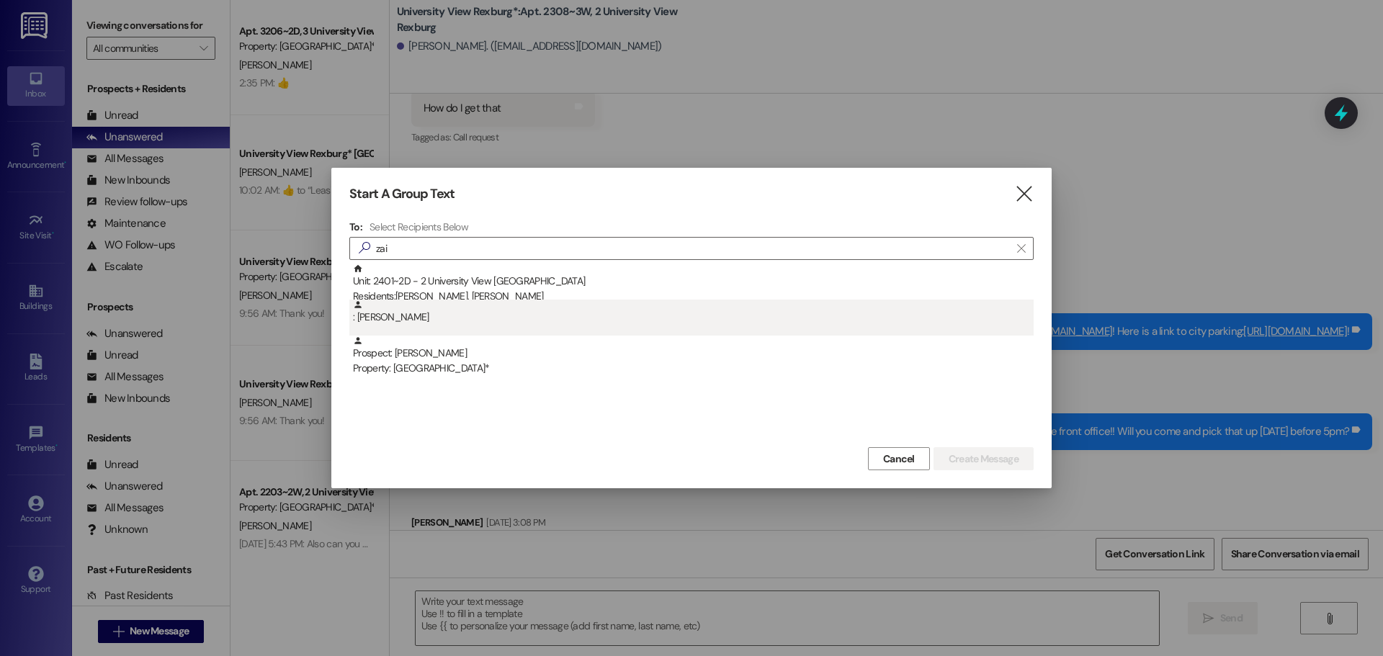
click at [437, 310] on div ": [PERSON_NAME]" at bounding box center [693, 312] width 681 height 25
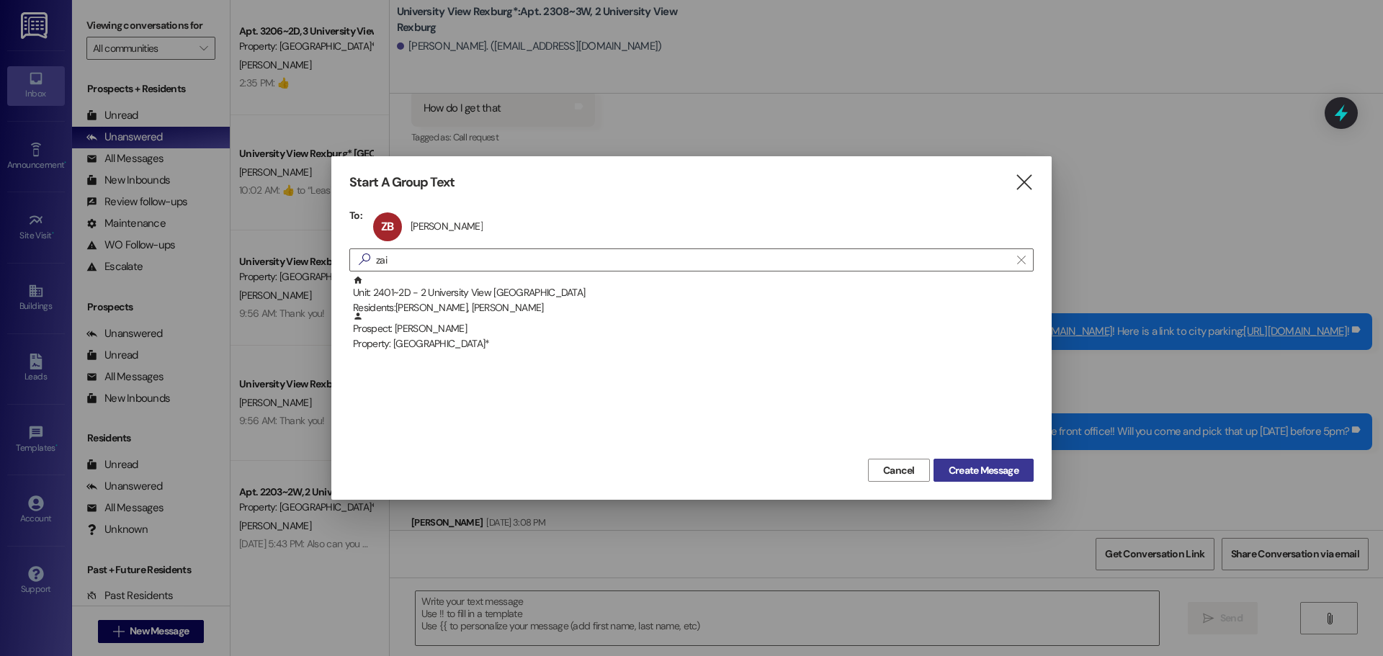
click at [972, 471] on span "Create Message" at bounding box center [984, 470] width 70 height 15
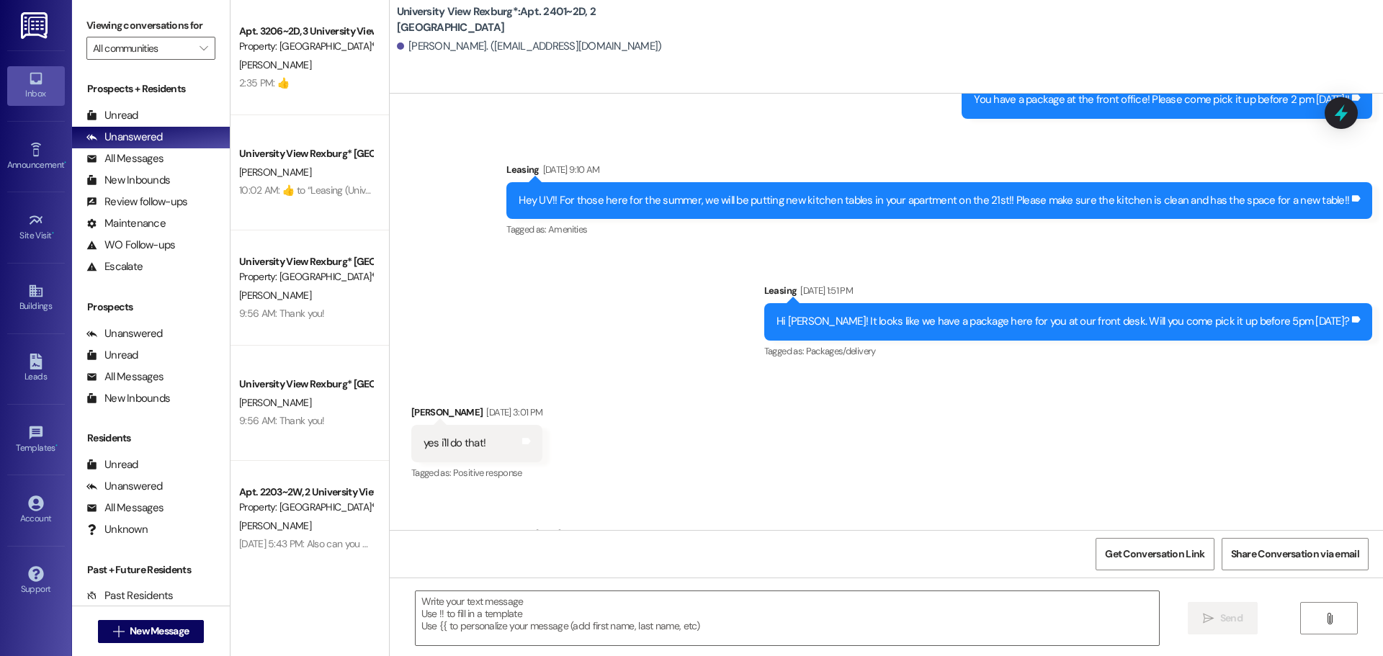
scroll to position [24777, 0]
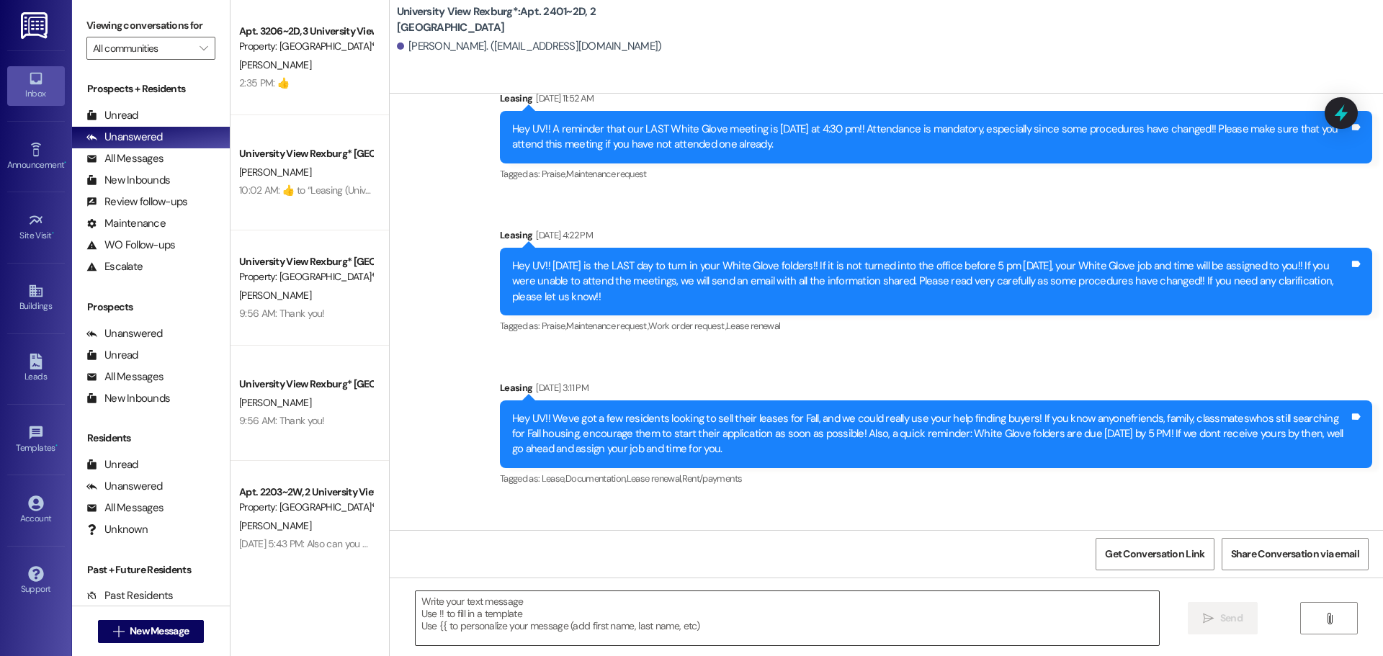
click at [753, 627] on textarea at bounding box center [787, 618] width 743 height 54
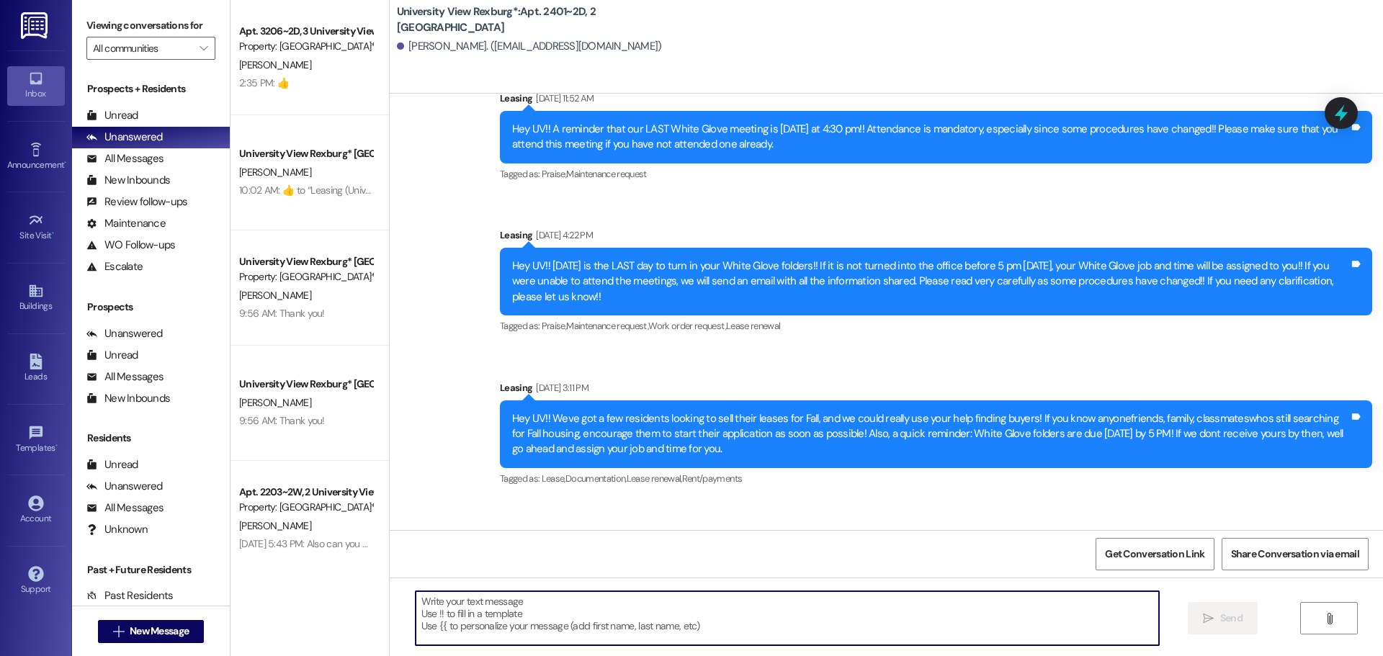
paste textarea "You have a package at the front office! Please pick it up during office hours (…"
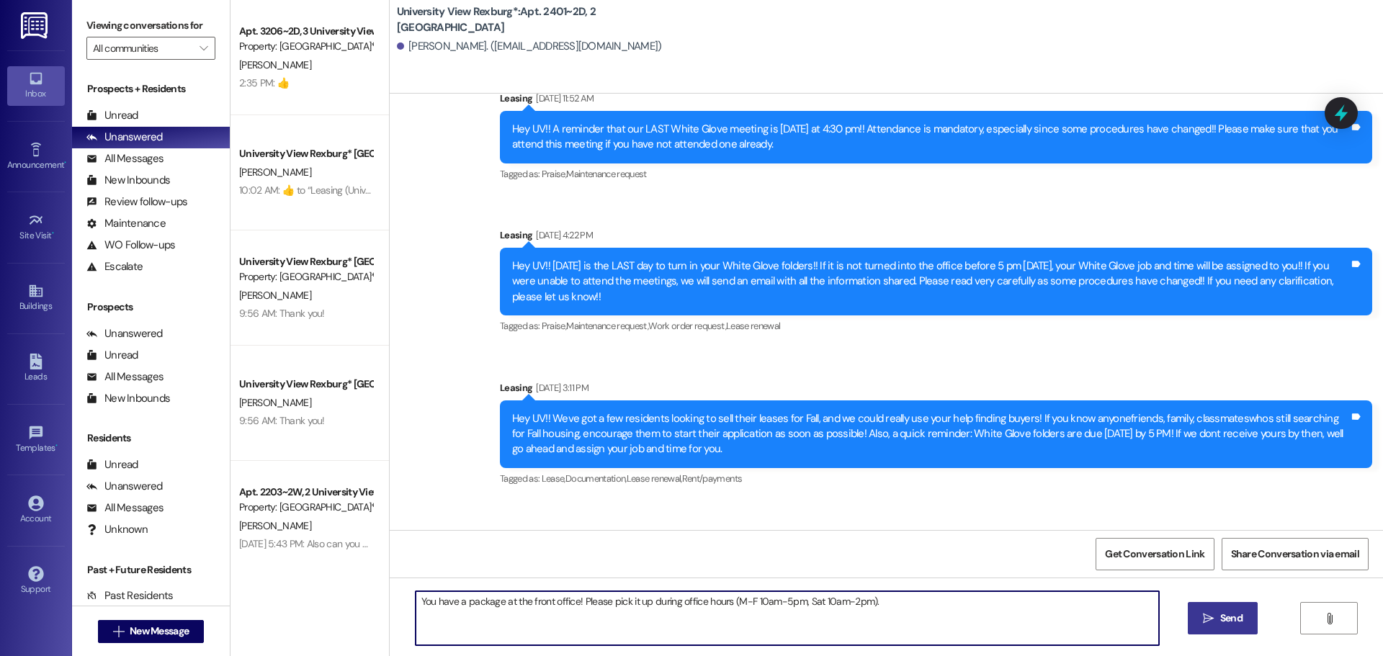
type textarea "You have a package at the front office! Please pick it up during office hours (…"
click at [1212, 625] on span " Send" at bounding box center [1222, 618] width 45 height 15
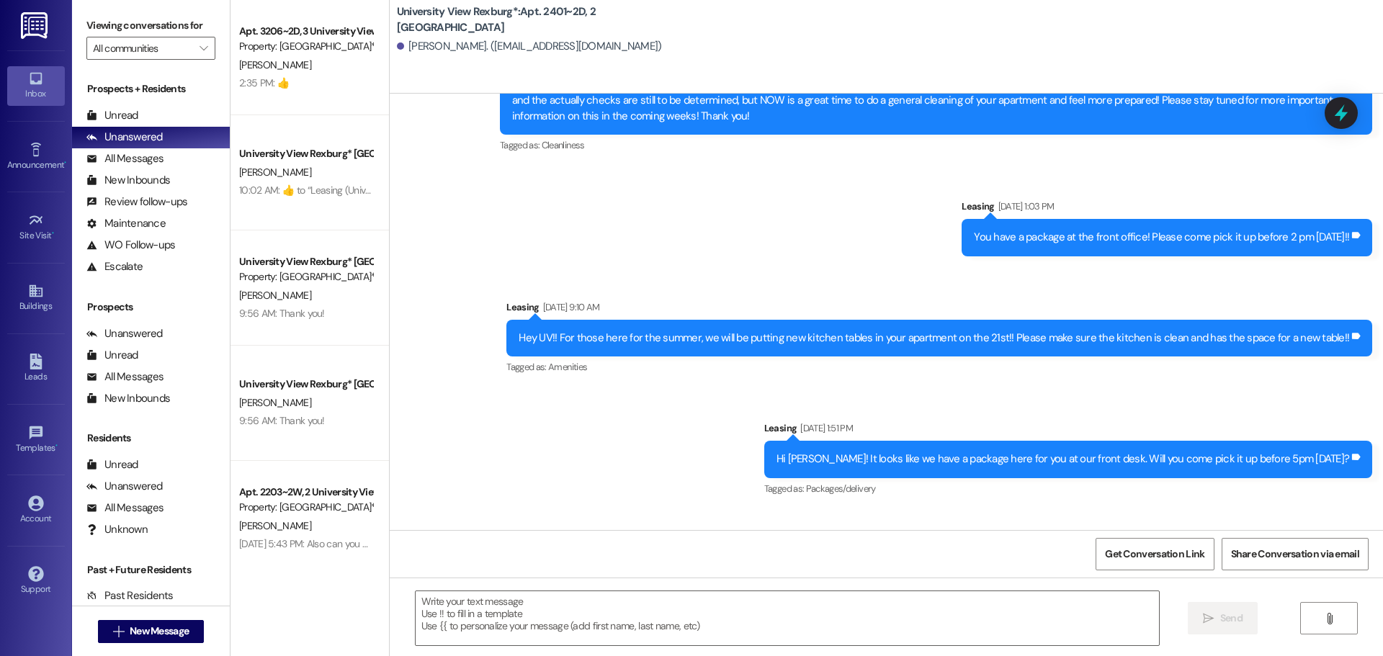
scroll to position [23259, 0]
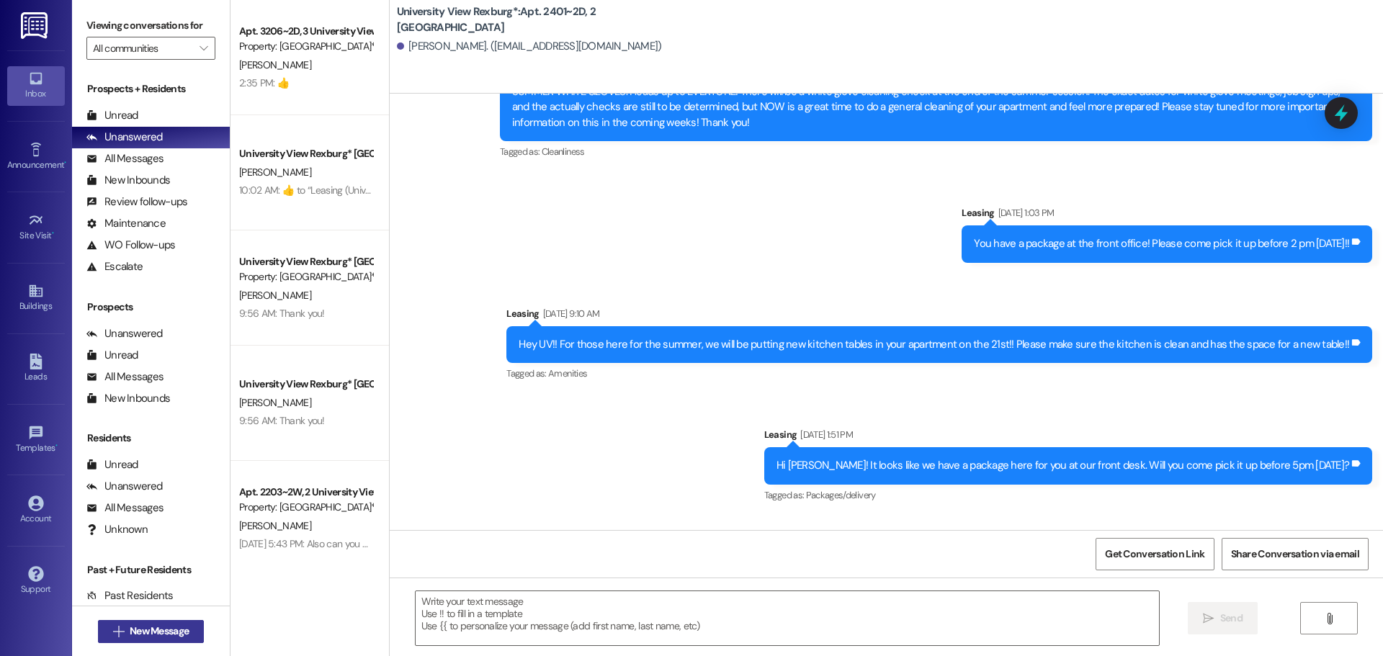
click at [159, 630] on span "New Message" at bounding box center [159, 631] width 59 height 15
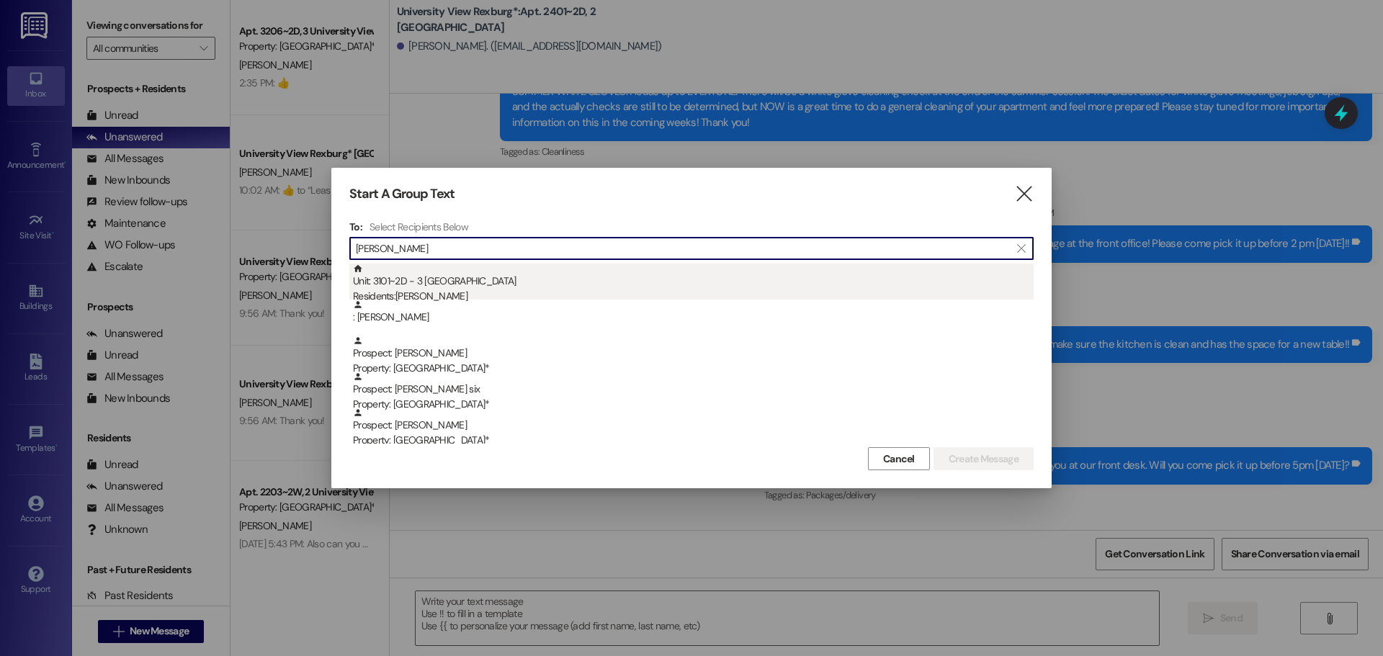
type input "[PERSON_NAME]"
click at [472, 282] on div "Unit: 3101~2D - 3 University View Rexburg Residents: [PERSON_NAME]" at bounding box center [693, 284] width 681 height 41
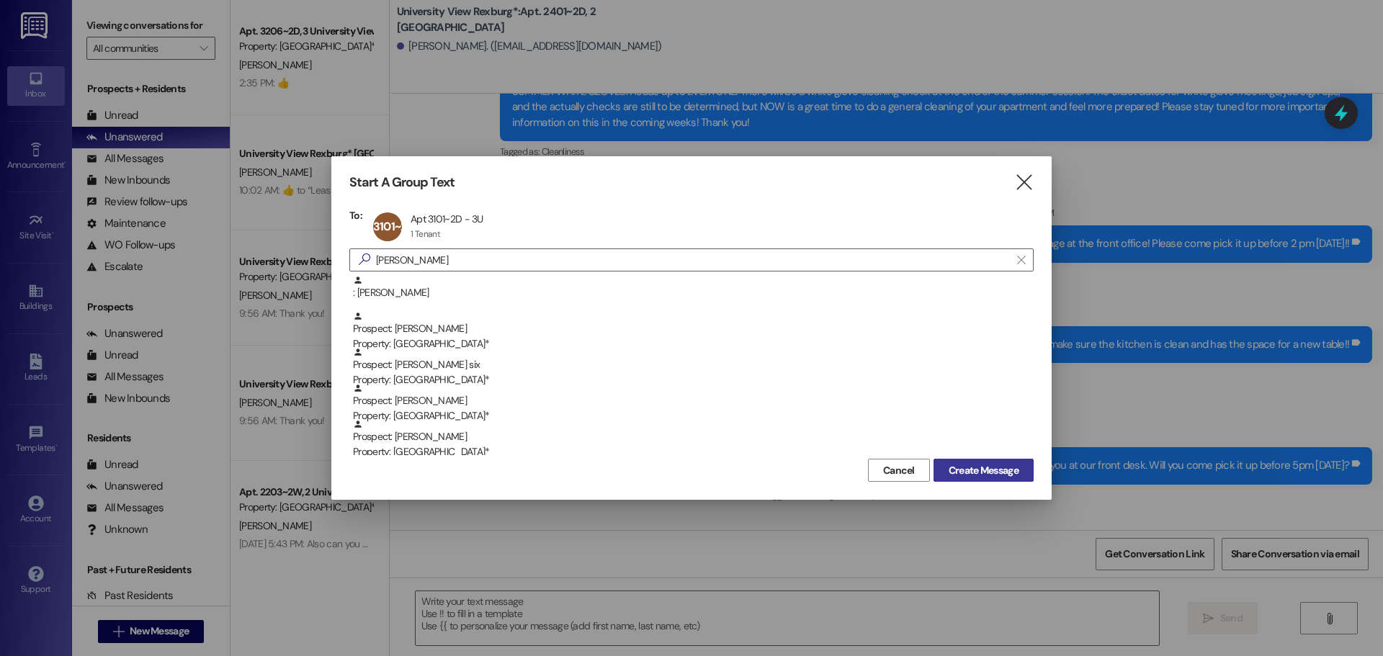
click at [999, 468] on span "Create Message" at bounding box center [984, 470] width 70 height 15
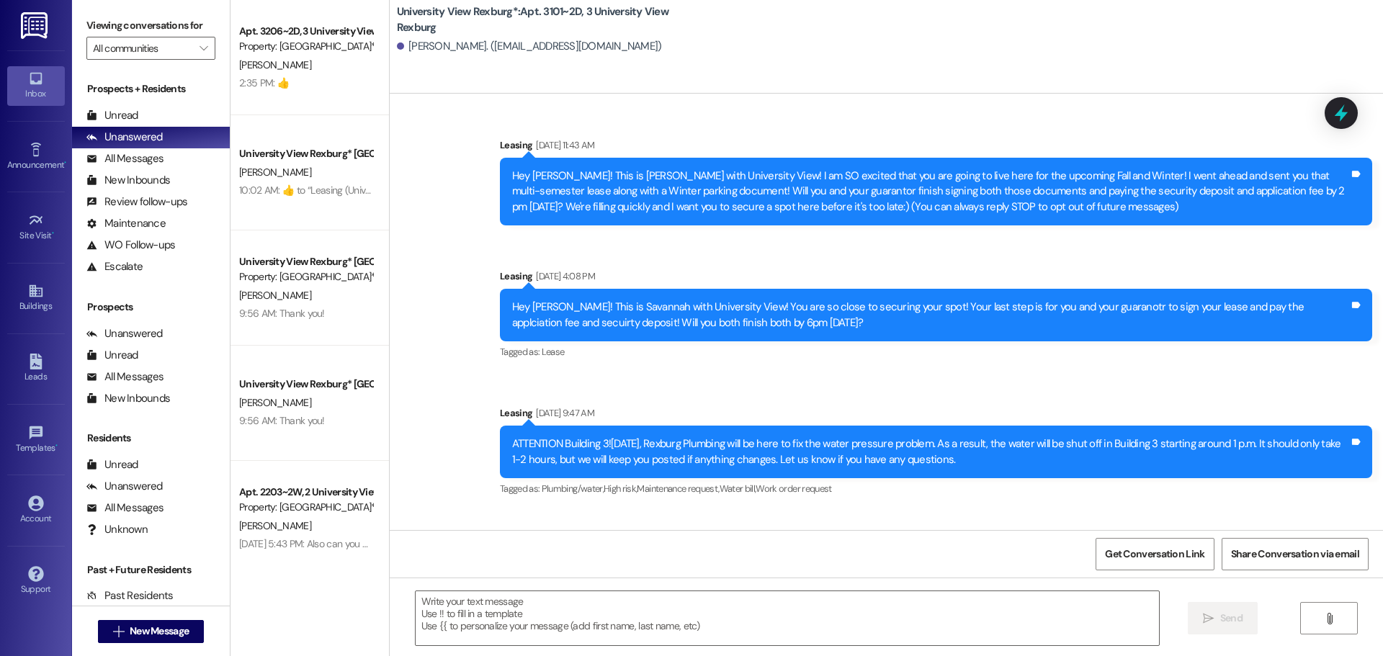
click at [696, 607] on textarea at bounding box center [787, 618] width 743 height 54
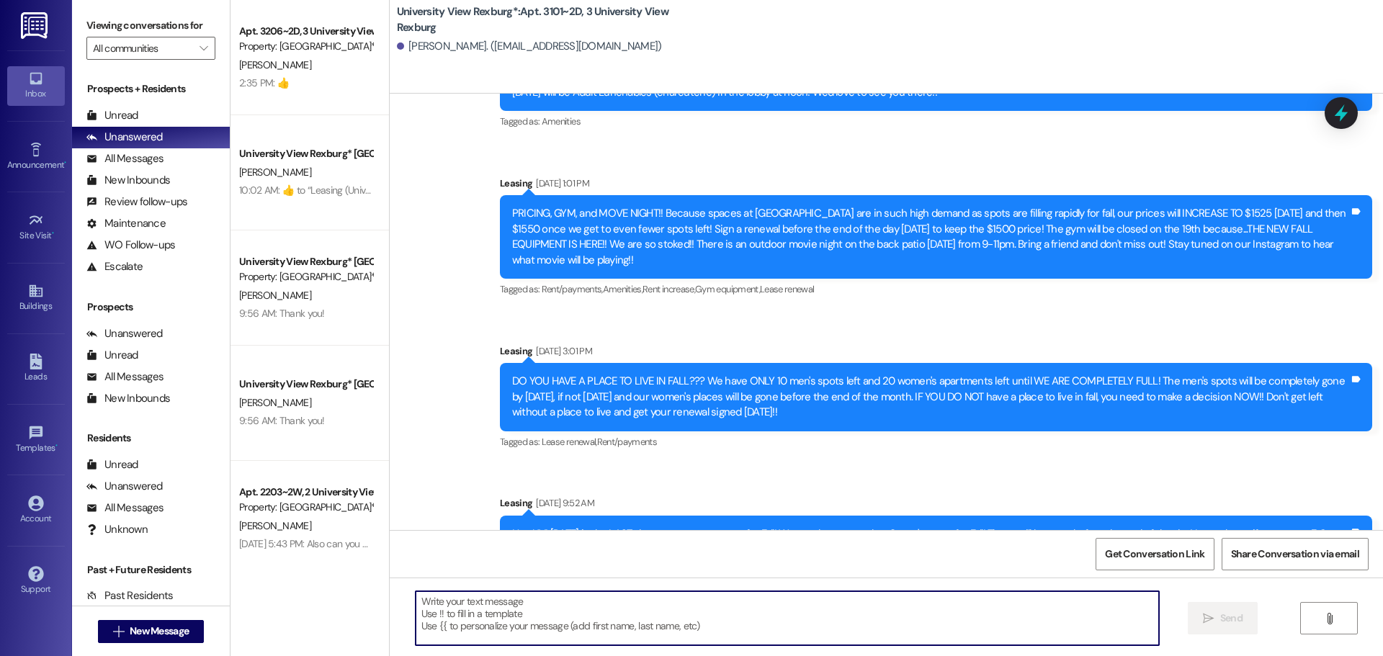
paste textarea "You have a package at the front office! Please pick it up during office hours (…"
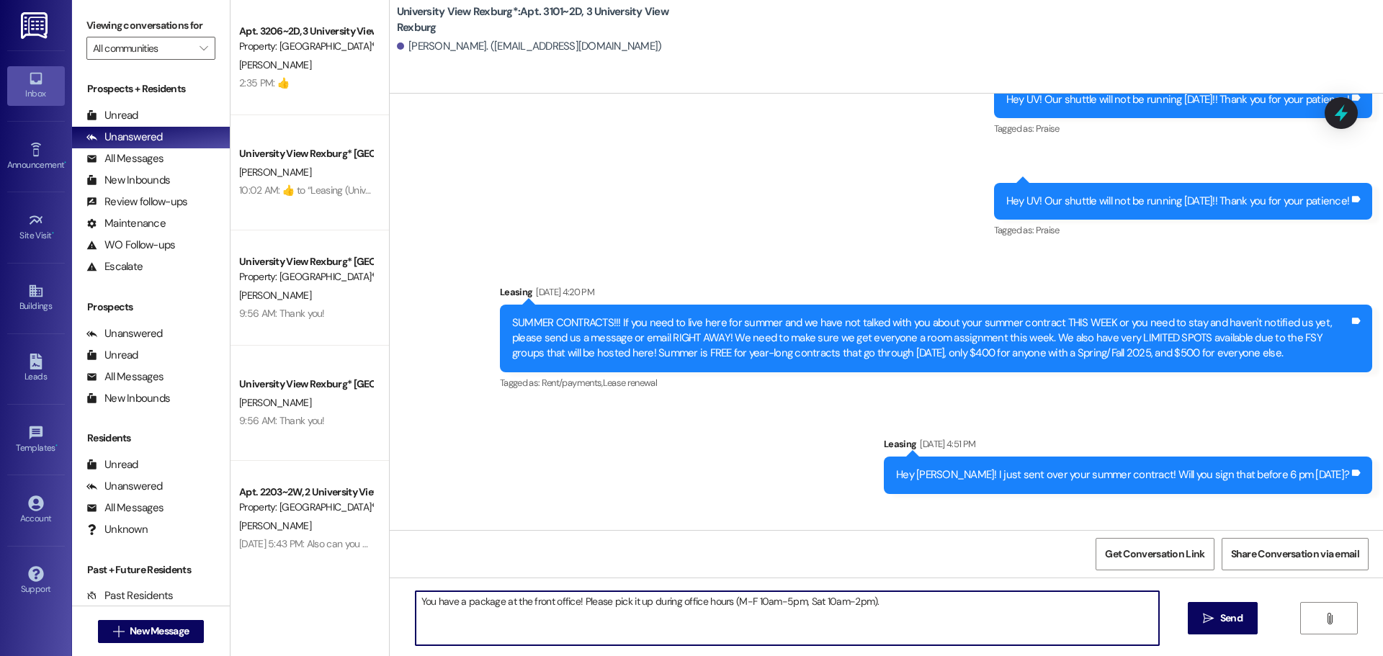
scroll to position [32354, 0]
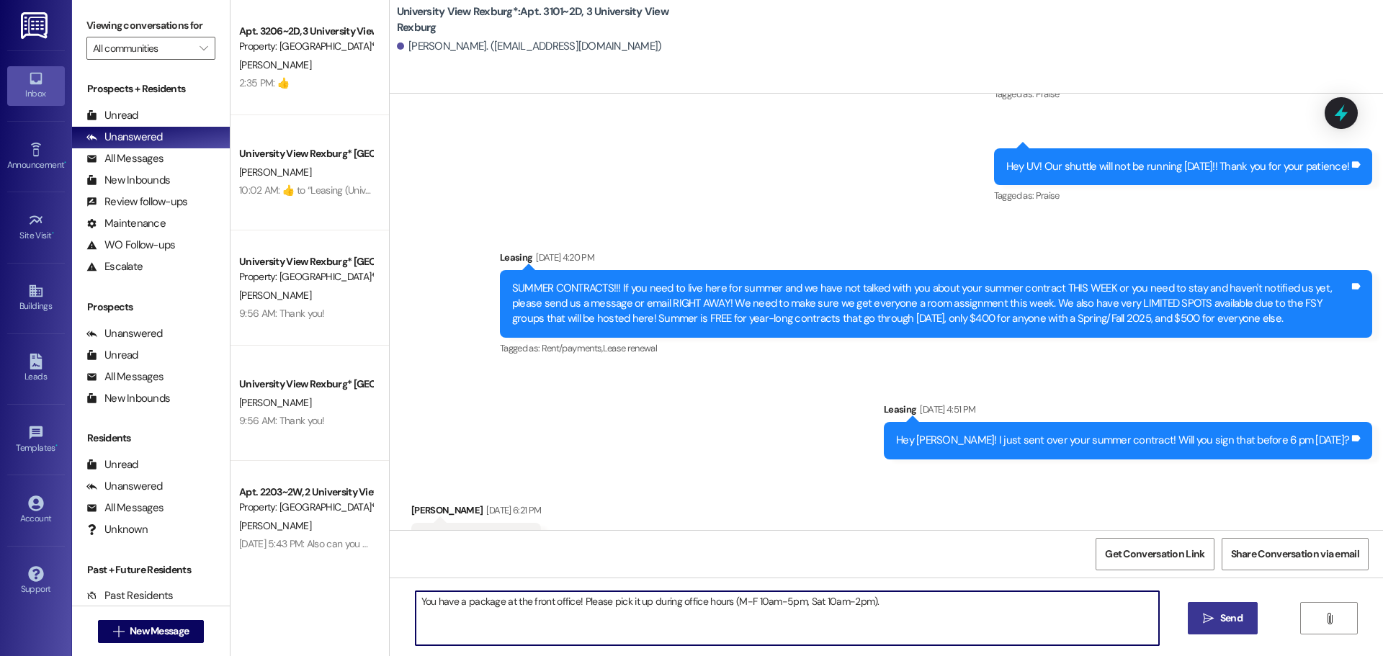
type textarea "You have a package at the front office! Please pick it up during office hours (…"
click at [1205, 631] on button " Send" at bounding box center [1223, 618] width 70 height 32
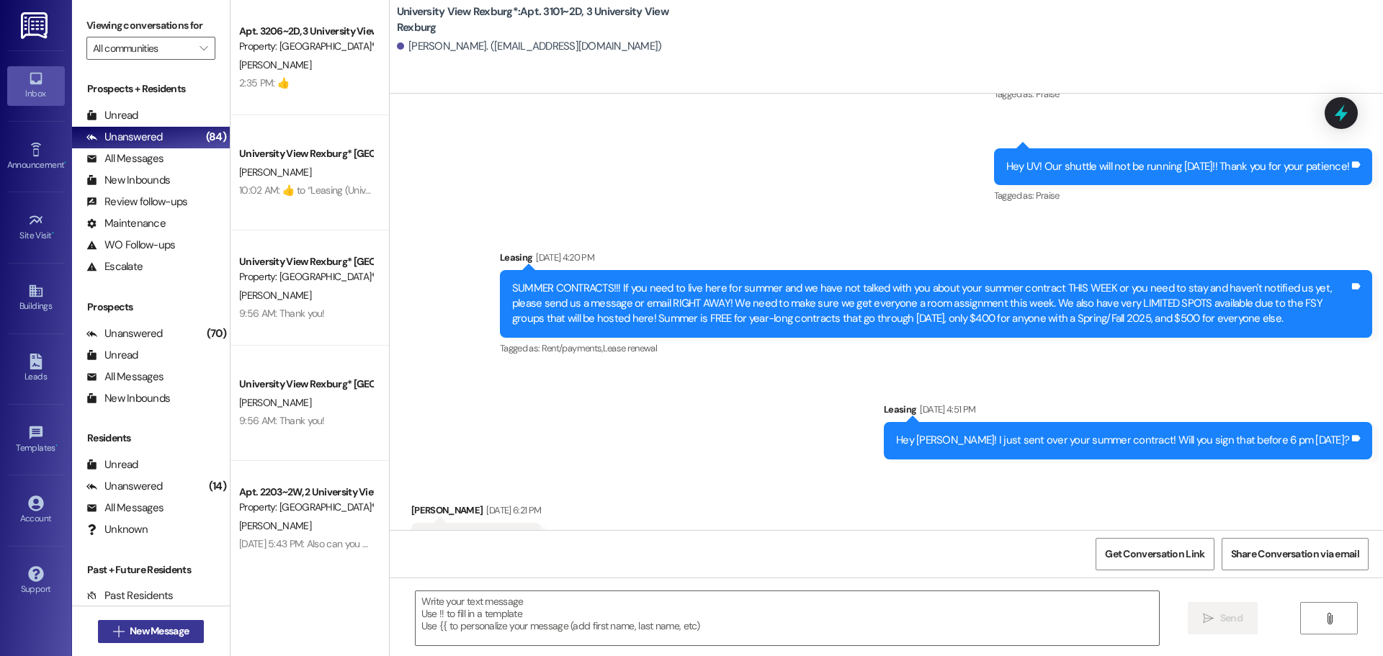
click at [120, 639] on button " New Message" at bounding box center [151, 631] width 107 height 23
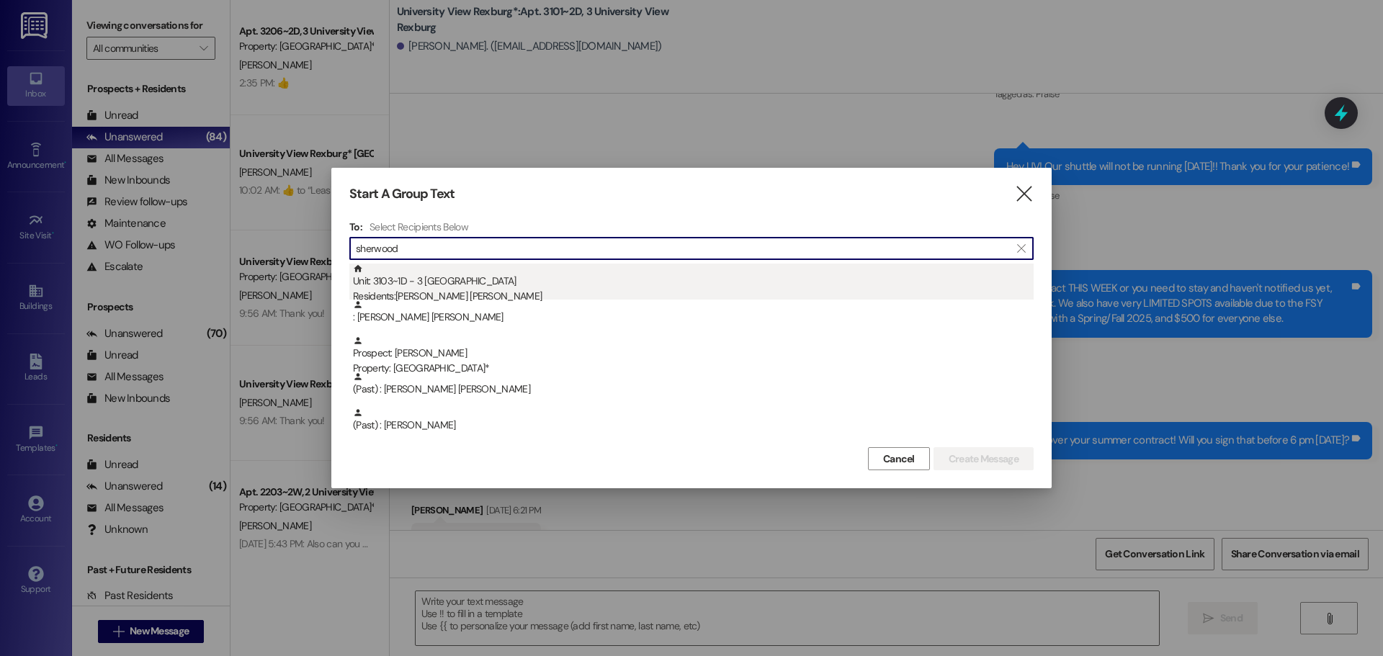
type input "sherwood"
click at [437, 292] on div "Residents: [PERSON_NAME] [PERSON_NAME]" at bounding box center [693, 296] width 681 height 15
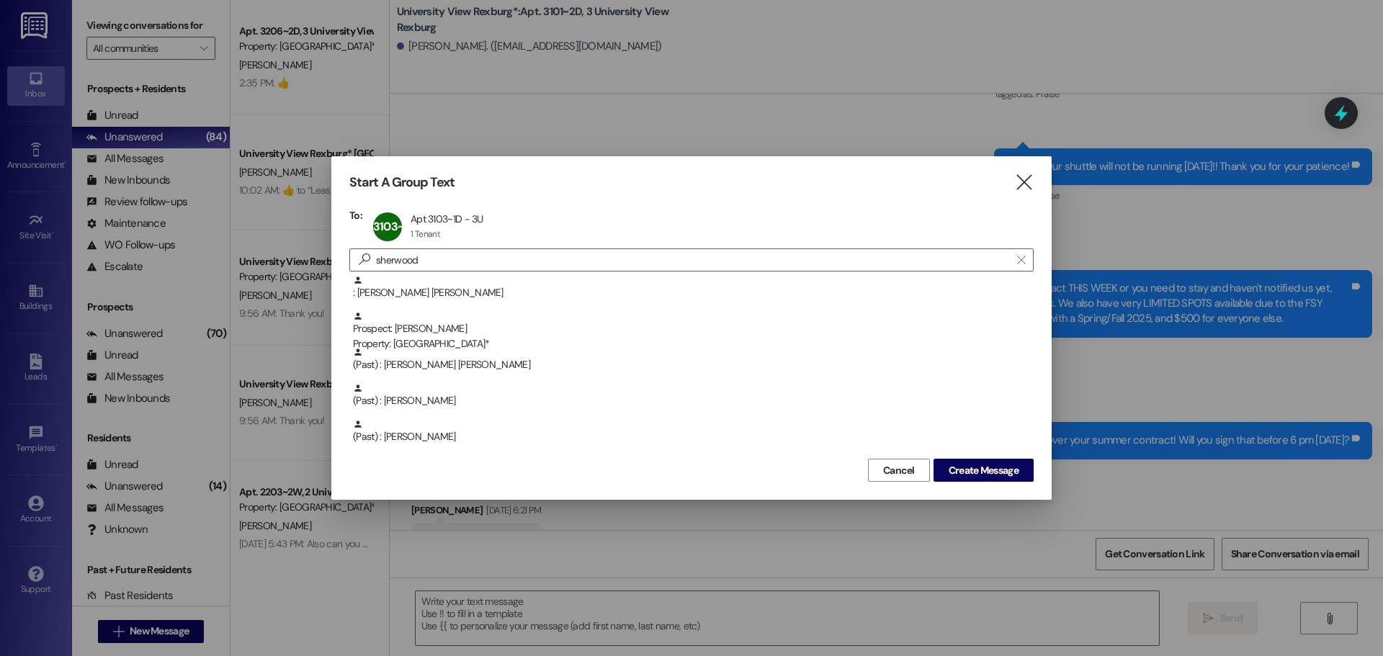
click at [437, 292] on div ": [PERSON_NAME] [PERSON_NAME]" at bounding box center [693, 287] width 681 height 25
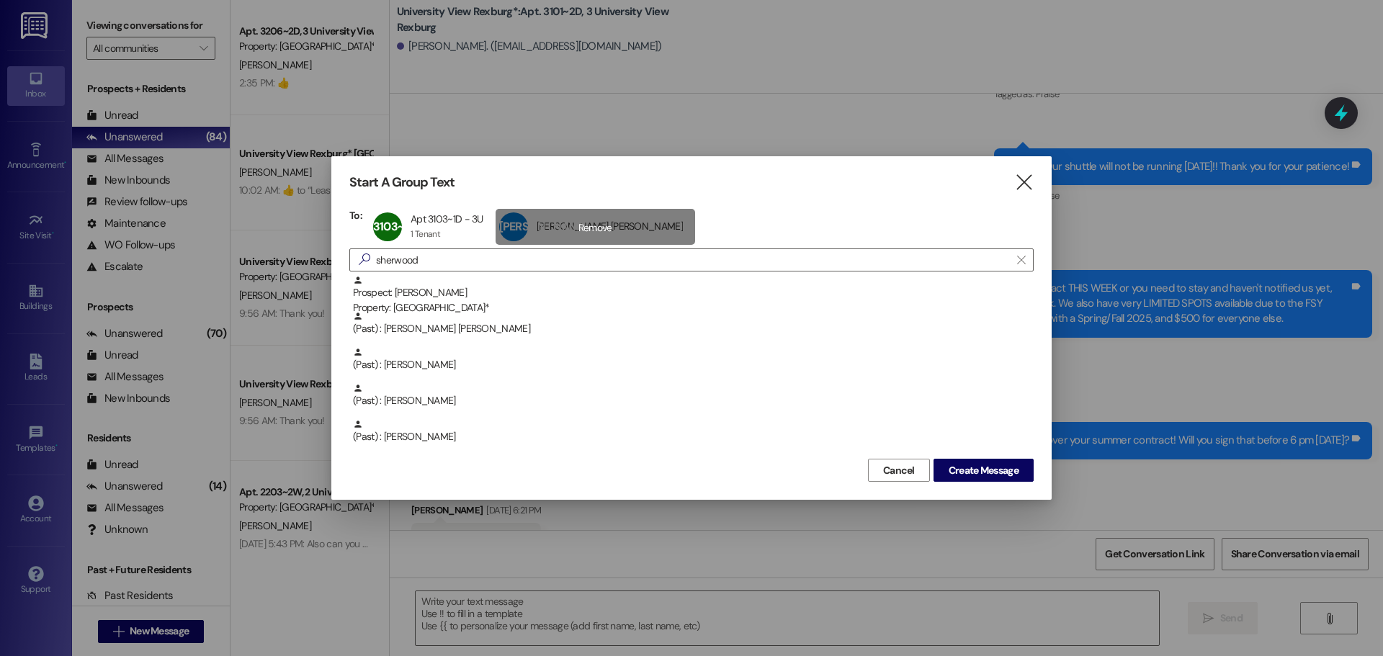
click at [555, 229] on div "[PERSON_NAME] [PERSON_NAME] [PERSON_NAME] click to remove" at bounding box center [596, 227] width 200 height 36
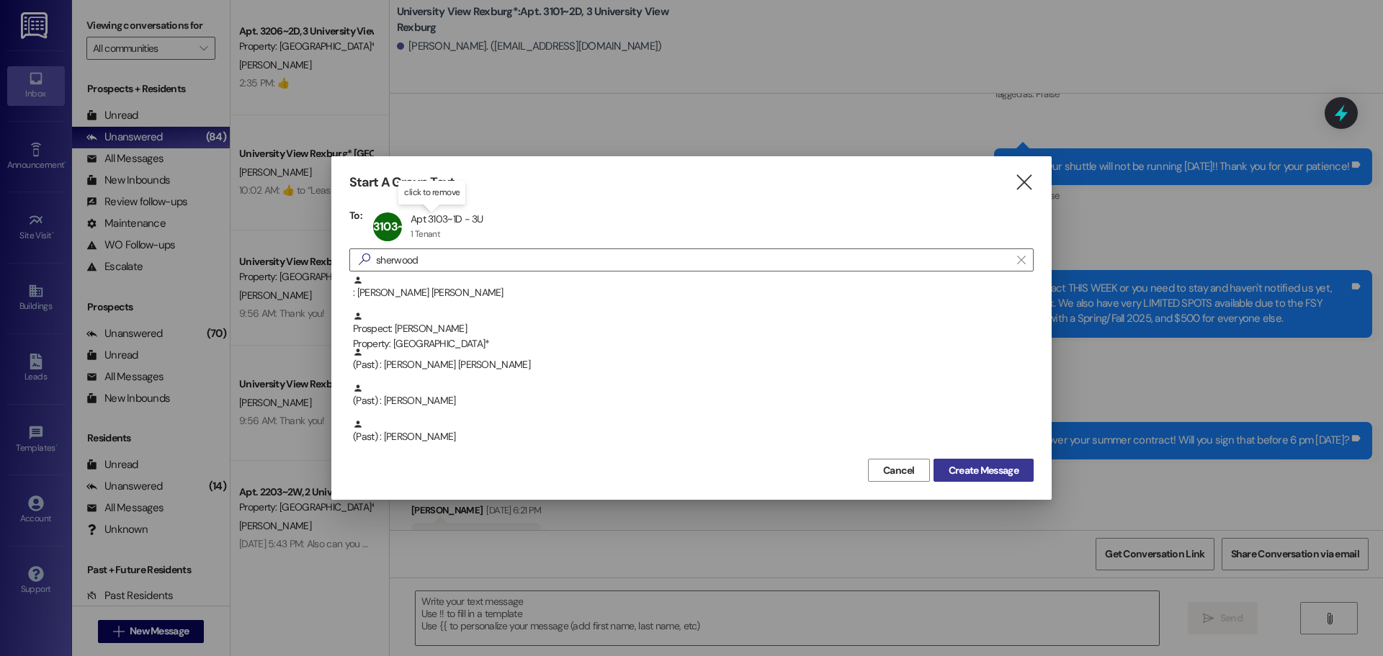
click at [946, 470] on span "Create Message" at bounding box center [984, 470] width 76 height 15
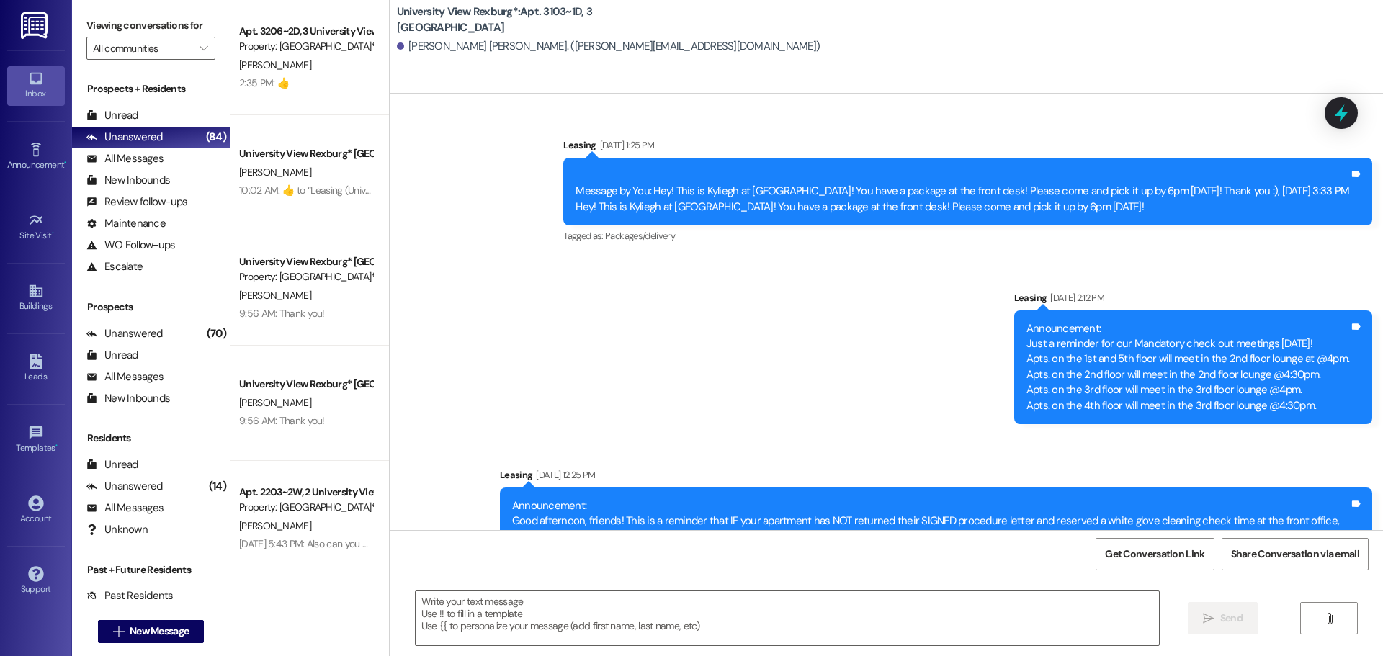
scroll to position [98029, 0]
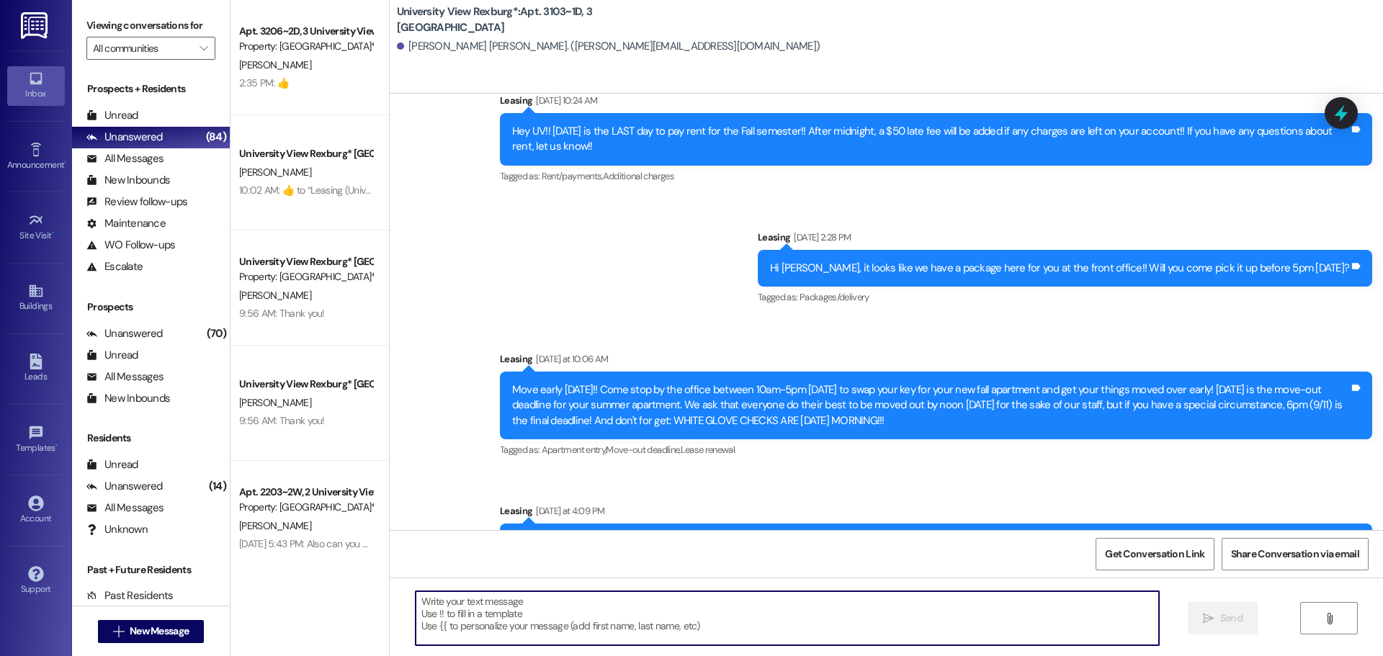
click at [766, 618] on textarea at bounding box center [787, 618] width 743 height 54
paste textarea "You have a package at the front office! Please pick it up during office hours (…"
type textarea "You have a package at the front office! Please pick it up during office hours (…"
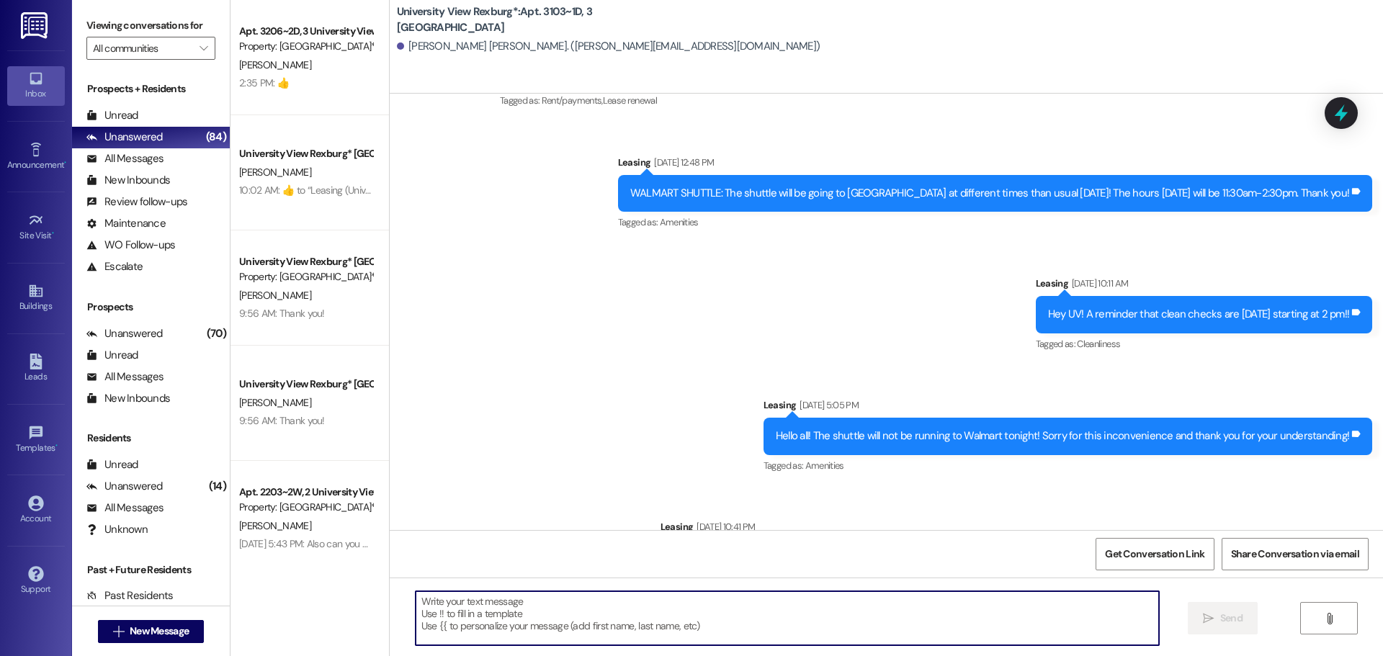
scroll to position [93060, 0]
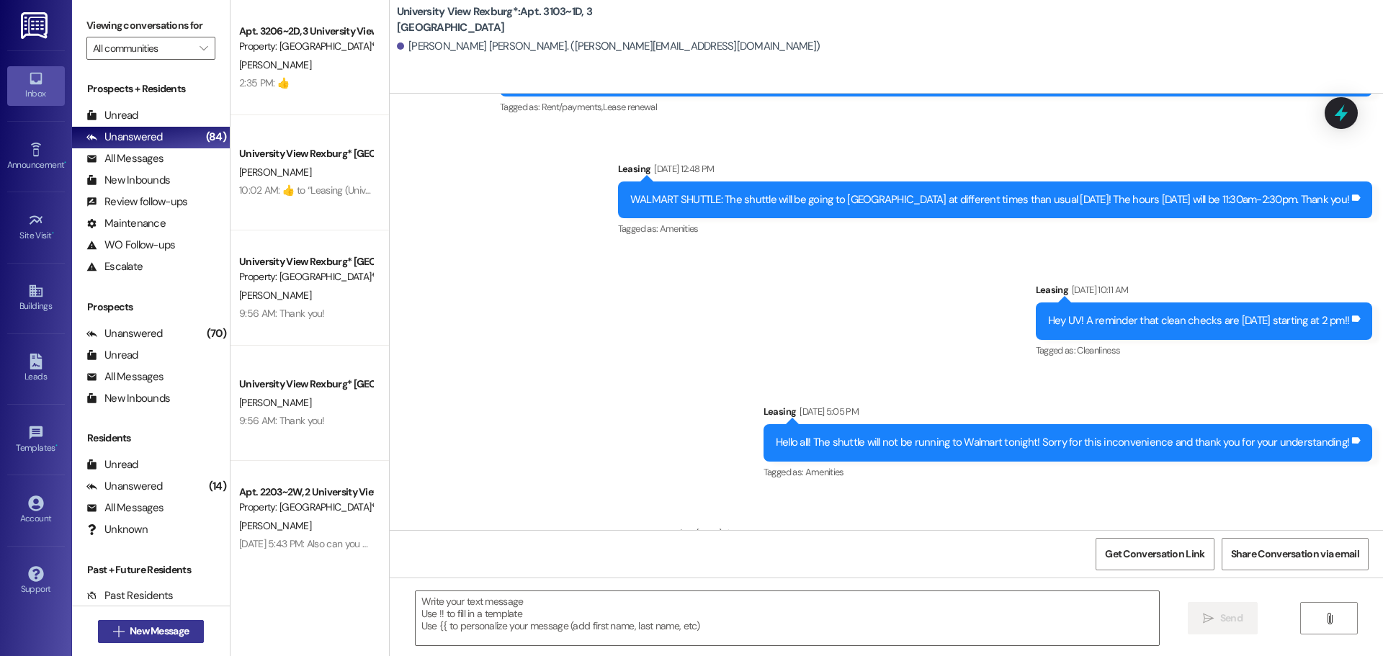
click at [180, 627] on span "New Message" at bounding box center [159, 631] width 59 height 15
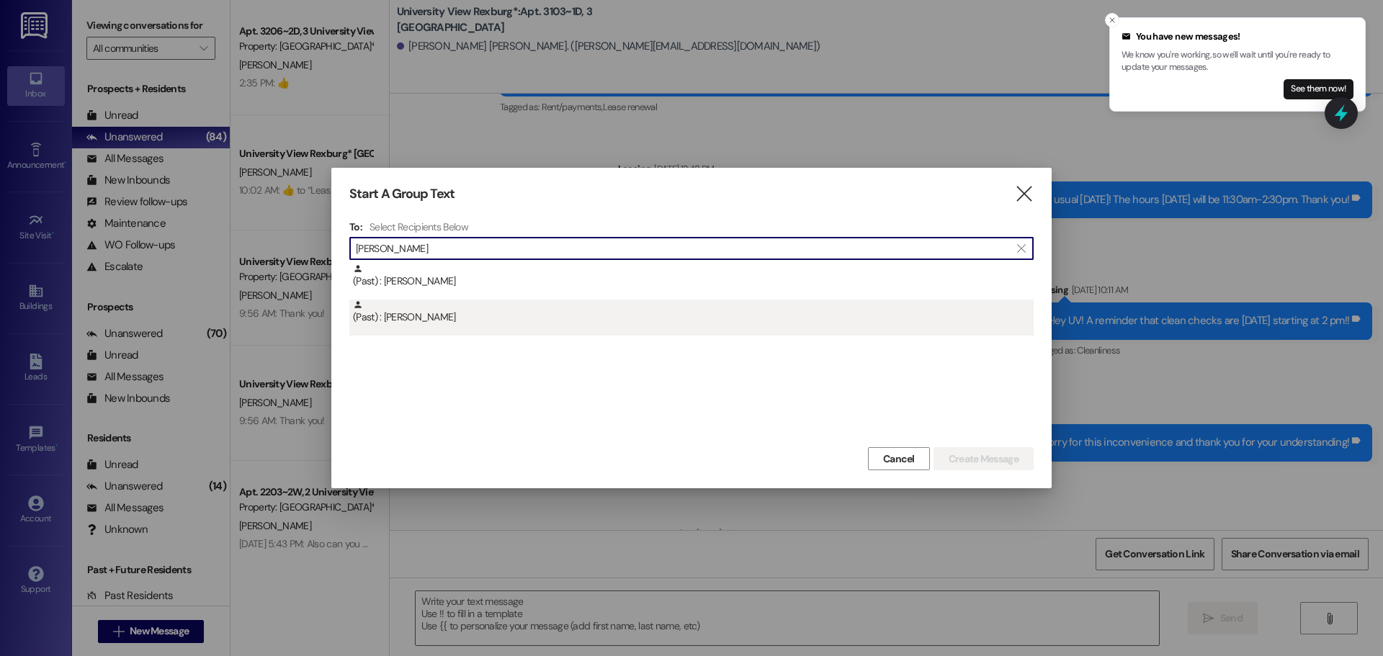
type input "[PERSON_NAME]"
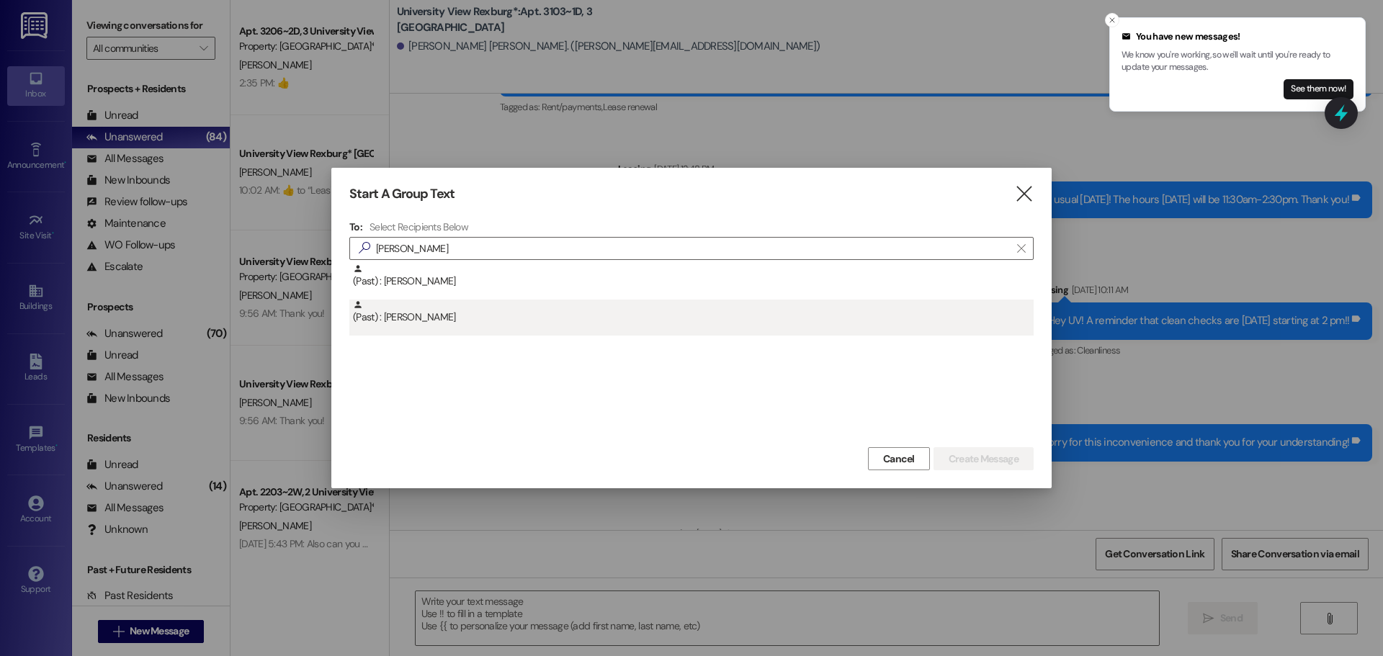
click at [675, 308] on div "(Past) : [PERSON_NAME]" at bounding box center [693, 312] width 681 height 25
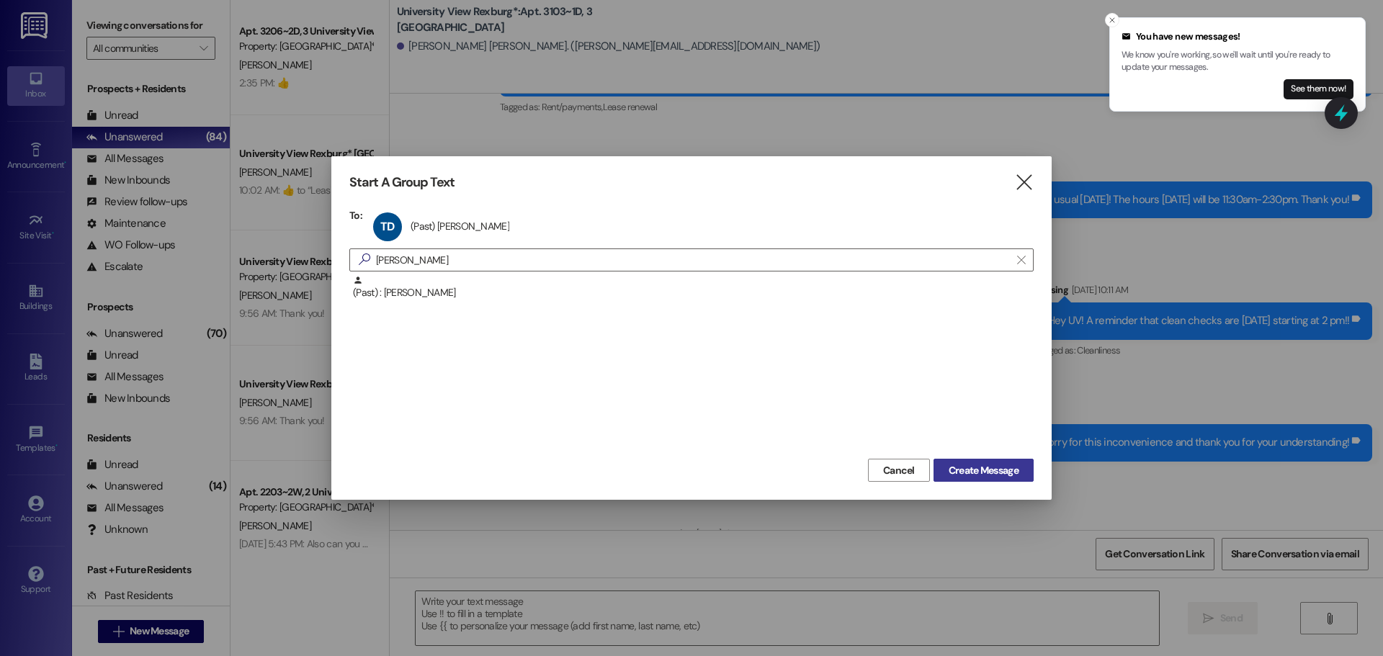
click at [949, 466] on span "Create Message" at bounding box center [984, 470] width 70 height 15
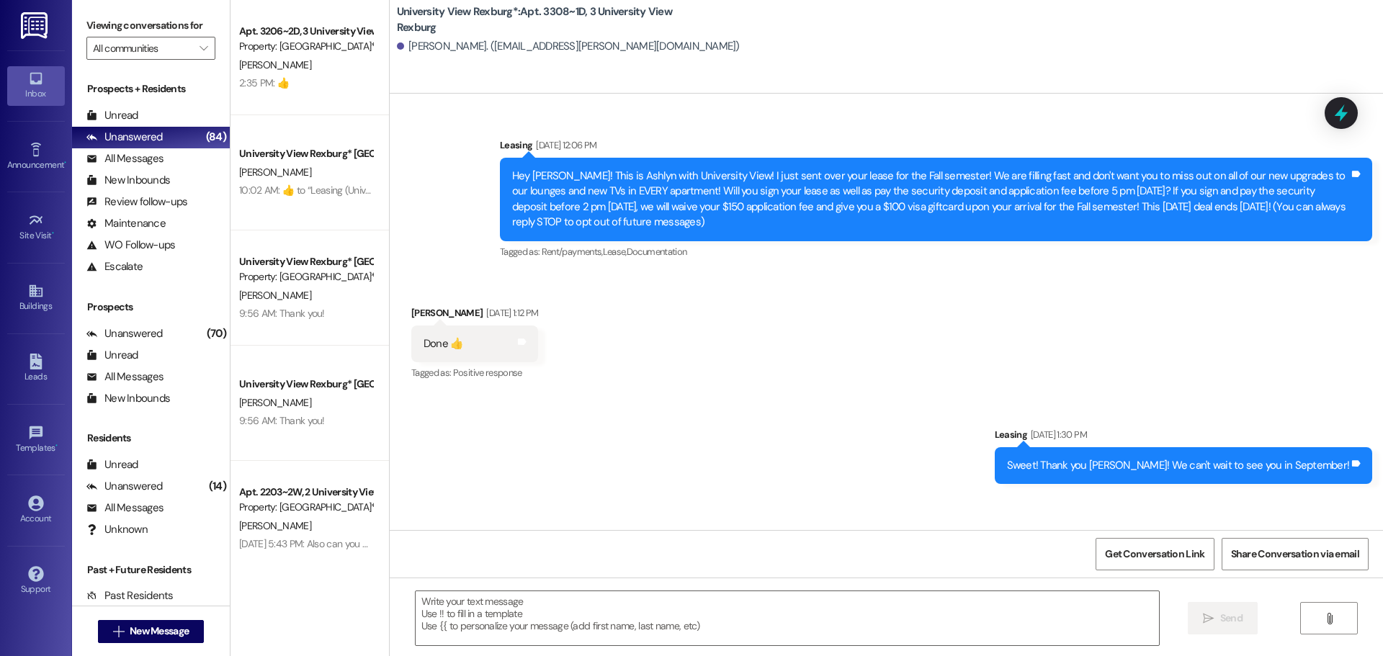
scroll to position [38331, 0]
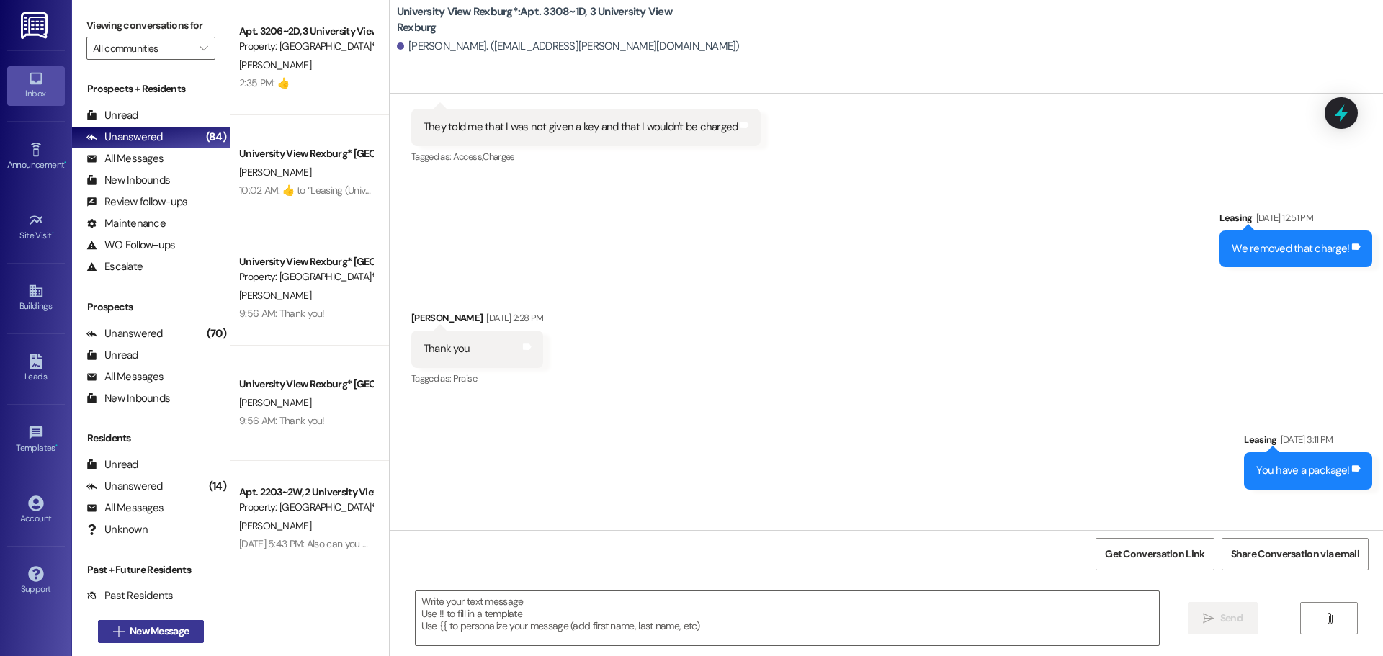
click at [161, 636] on span "New Message" at bounding box center [159, 631] width 59 height 15
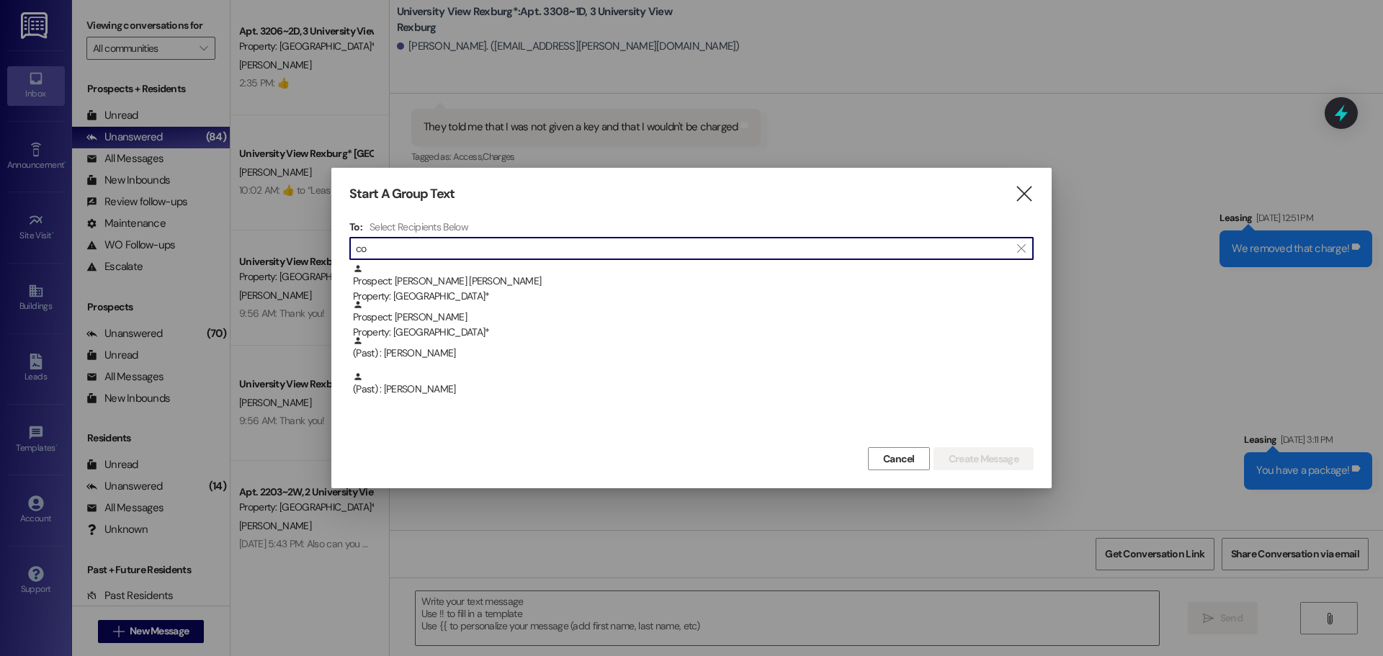
type input "c"
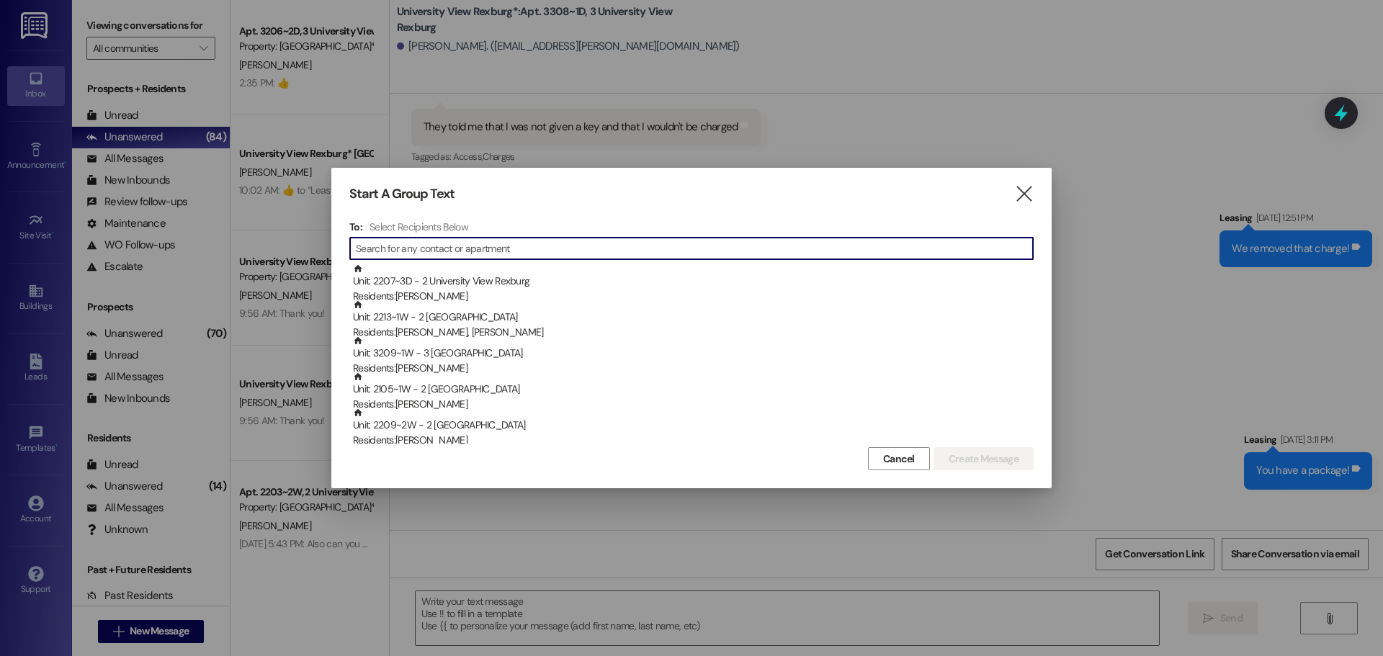
click at [1034, 194] on div "Start A Group Text  To: Select Recipients Below  Unit: 2207~3D - 2 University…" at bounding box center [691, 328] width 720 height 321
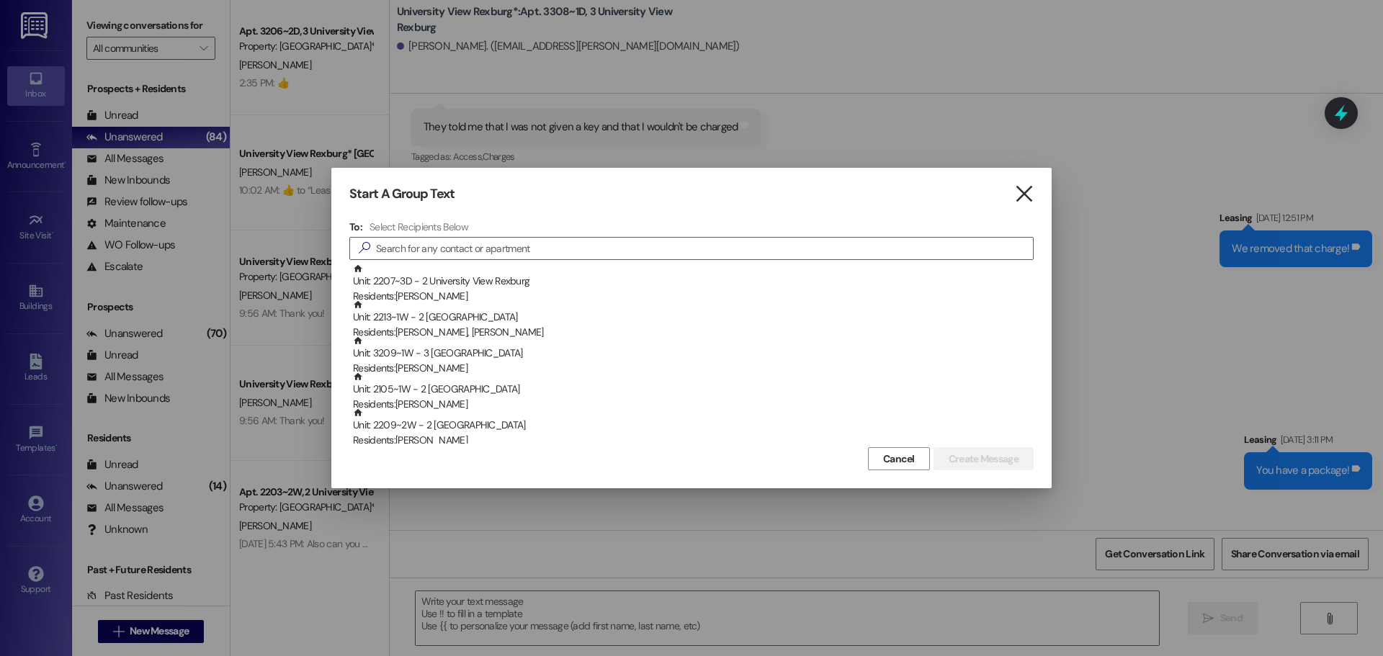
click at [1021, 193] on icon "" at bounding box center [1023, 194] width 19 height 15
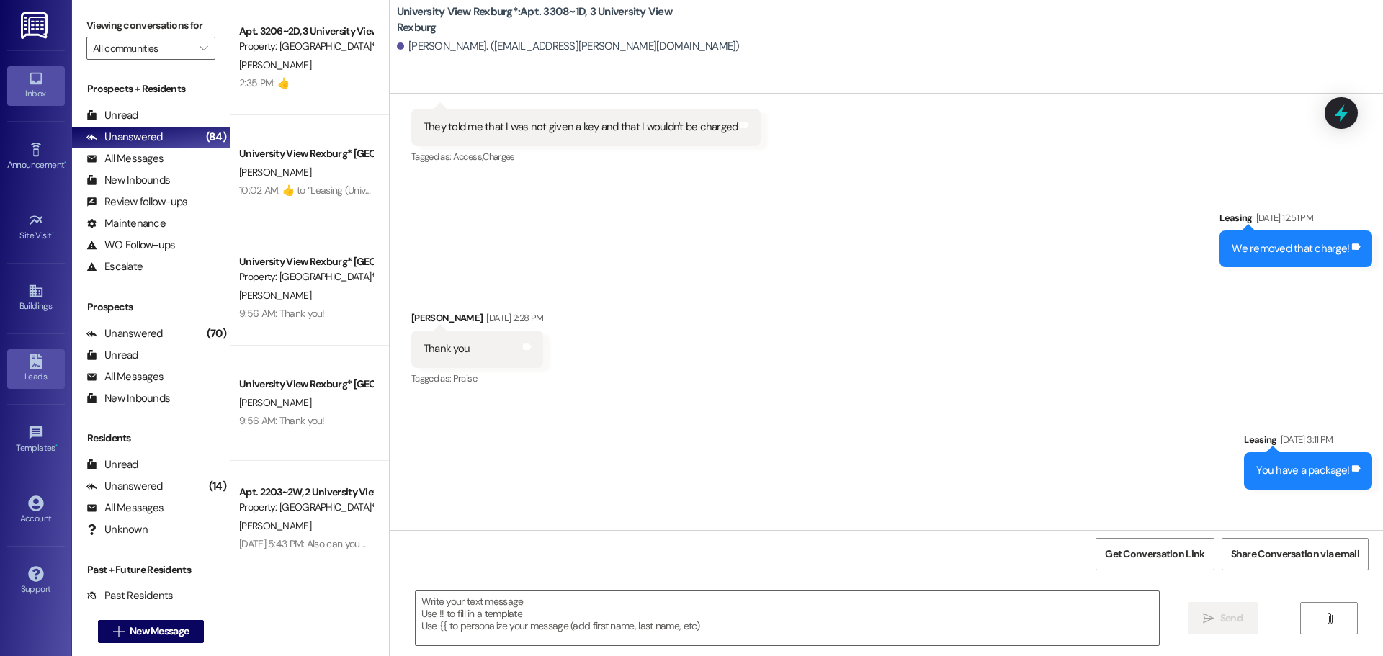
click at [30, 378] on div "Leads" at bounding box center [36, 377] width 72 height 14
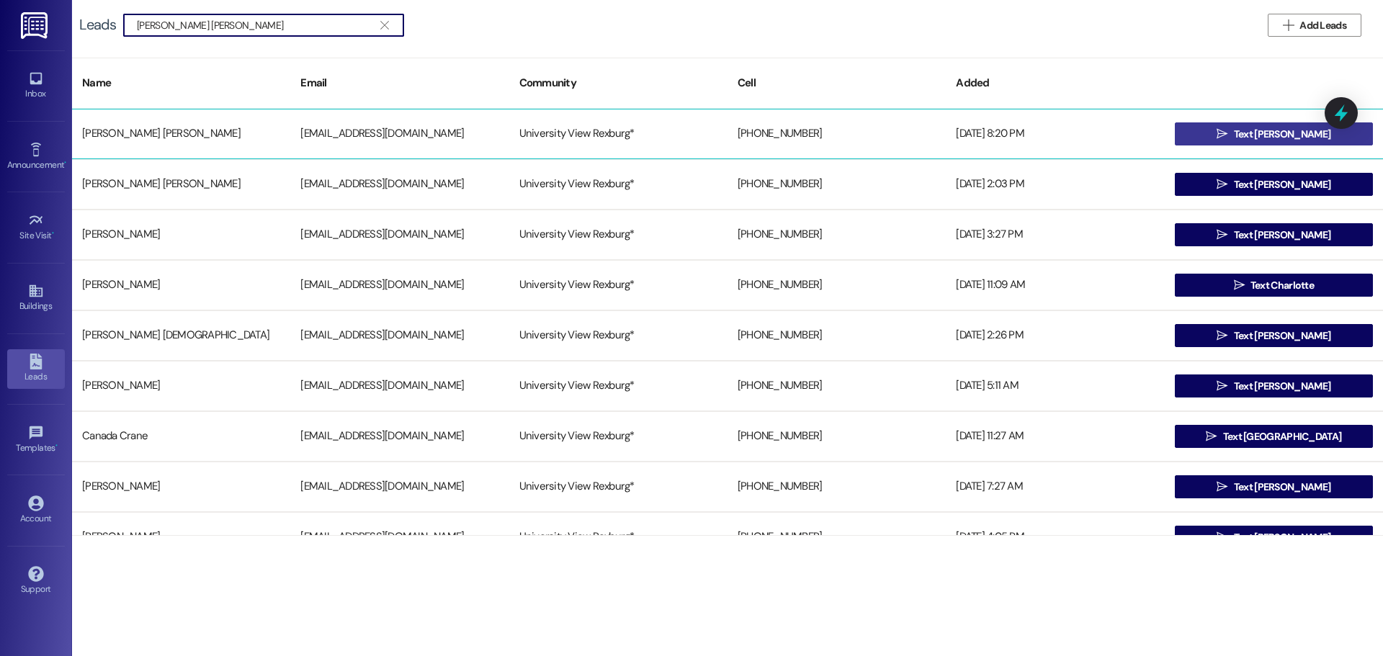
type input "[PERSON_NAME] [PERSON_NAME]"
click at [1209, 140] on button " Text [PERSON_NAME]" at bounding box center [1274, 133] width 198 height 23
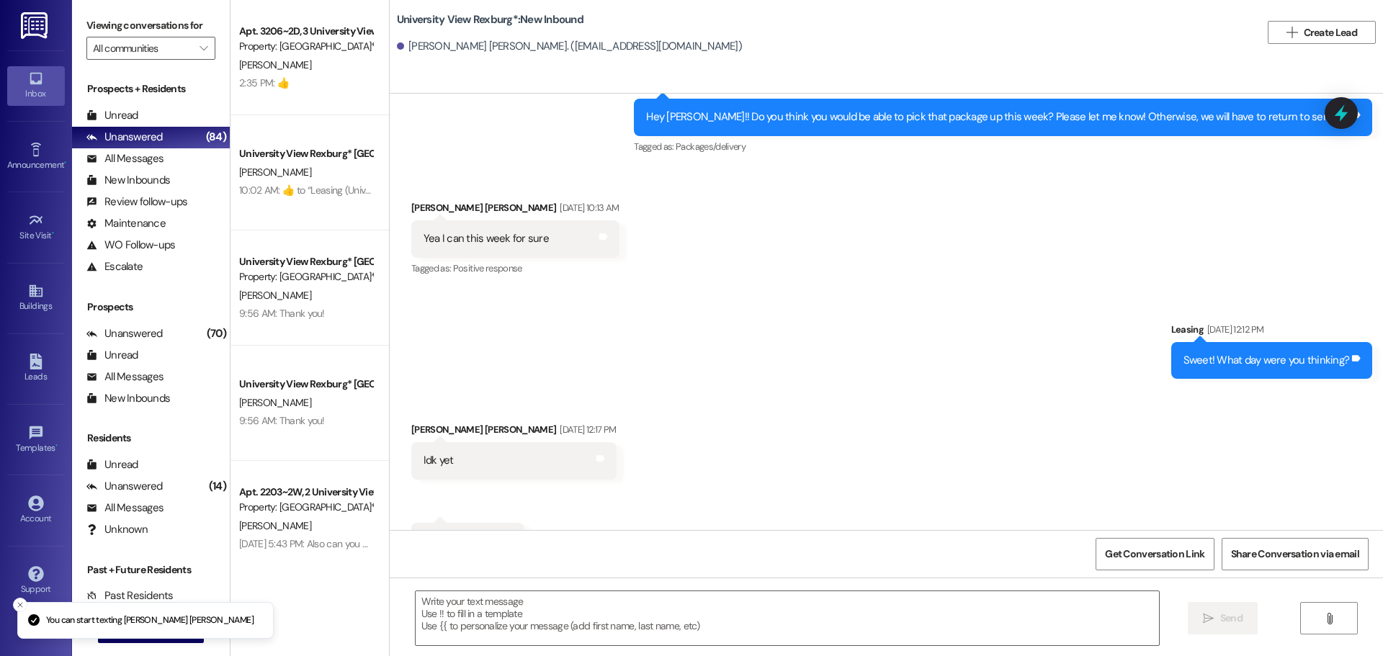
scroll to position [95848, 0]
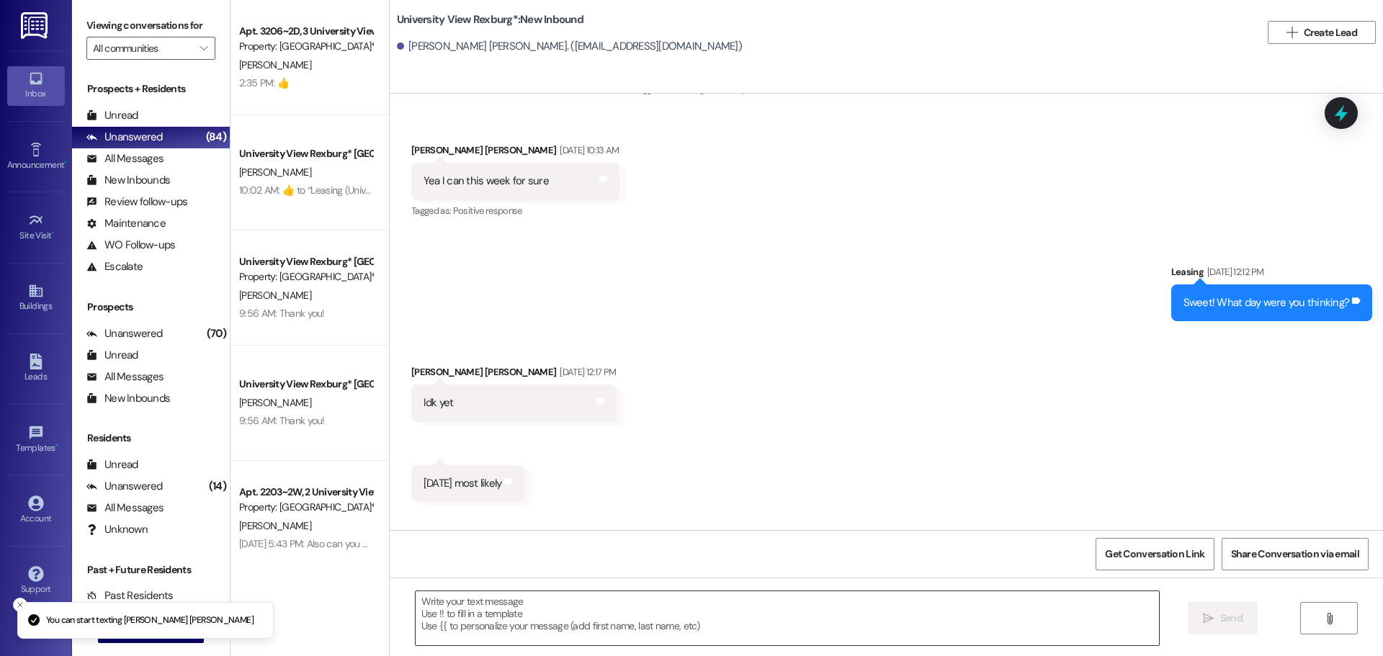
click at [810, 620] on textarea at bounding box center [787, 618] width 743 height 54
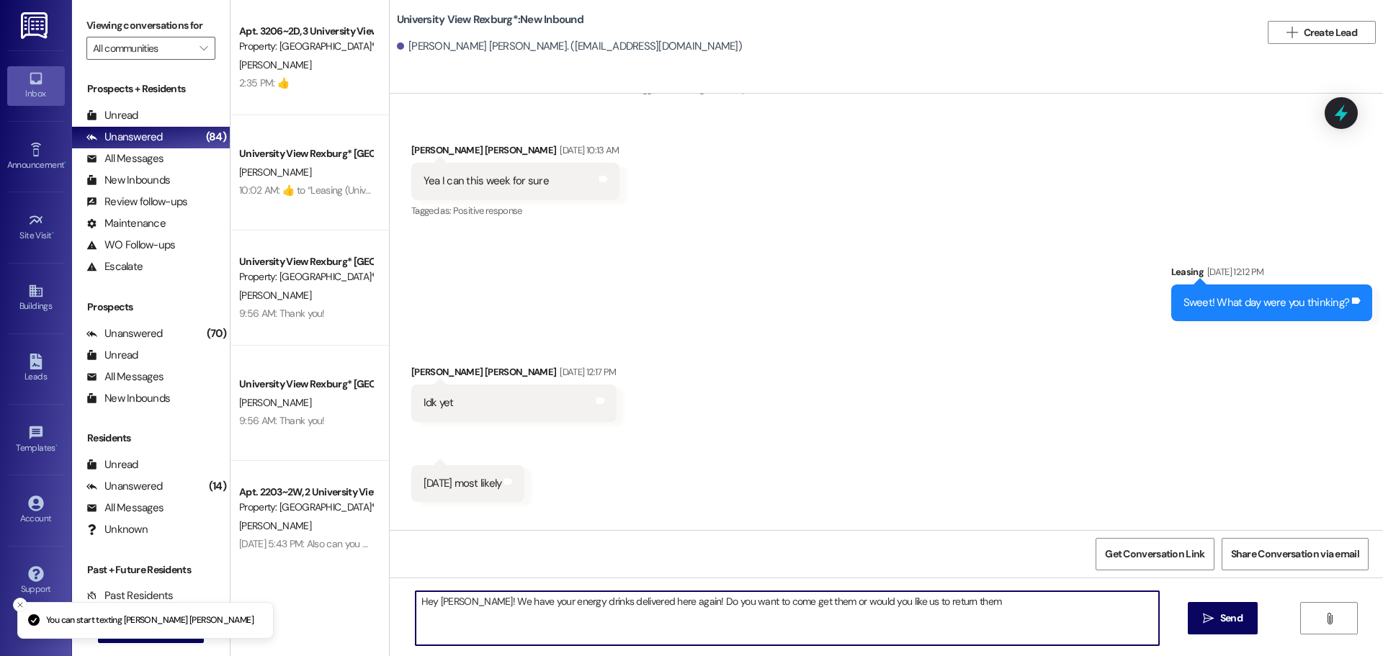
type textarea "Hey [PERSON_NAME]! We have your energy drinks delivered here again! Do you want…"
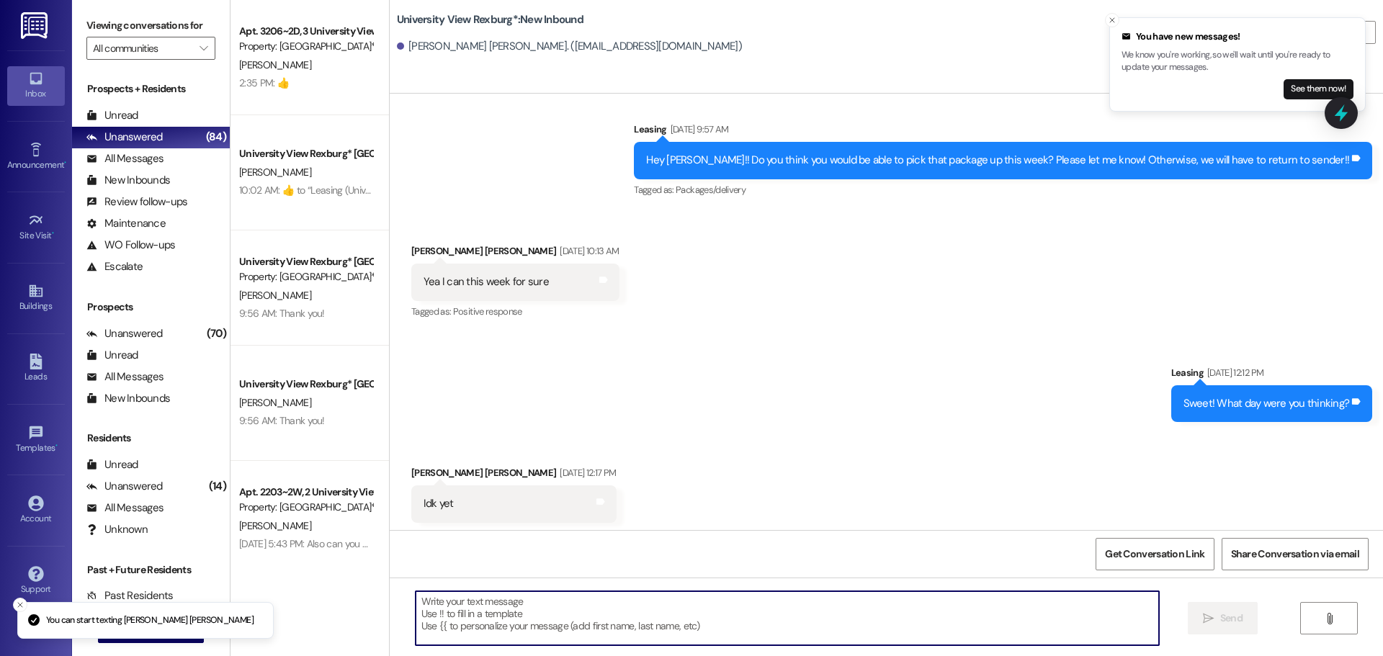
scroll to position [96048, 0]
